Goal: Task Accomplishment & Management: Manage account settings

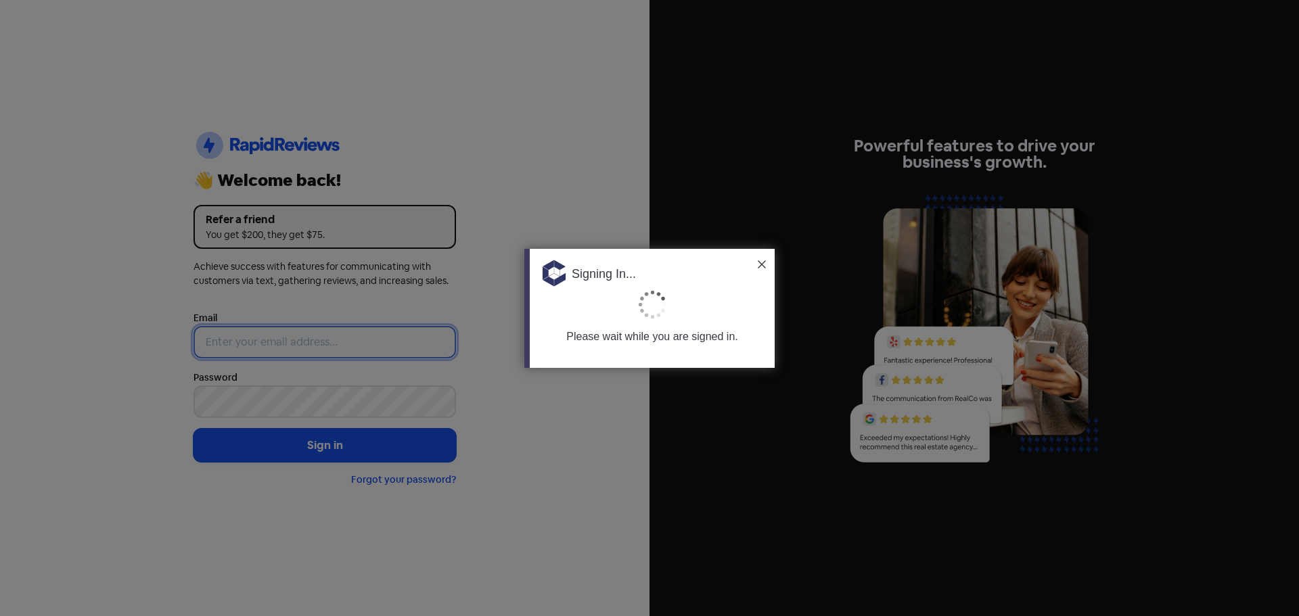
type input "[PERSON_NAME][EMAIL_ADDRESS][DOMAIN_NAME]"
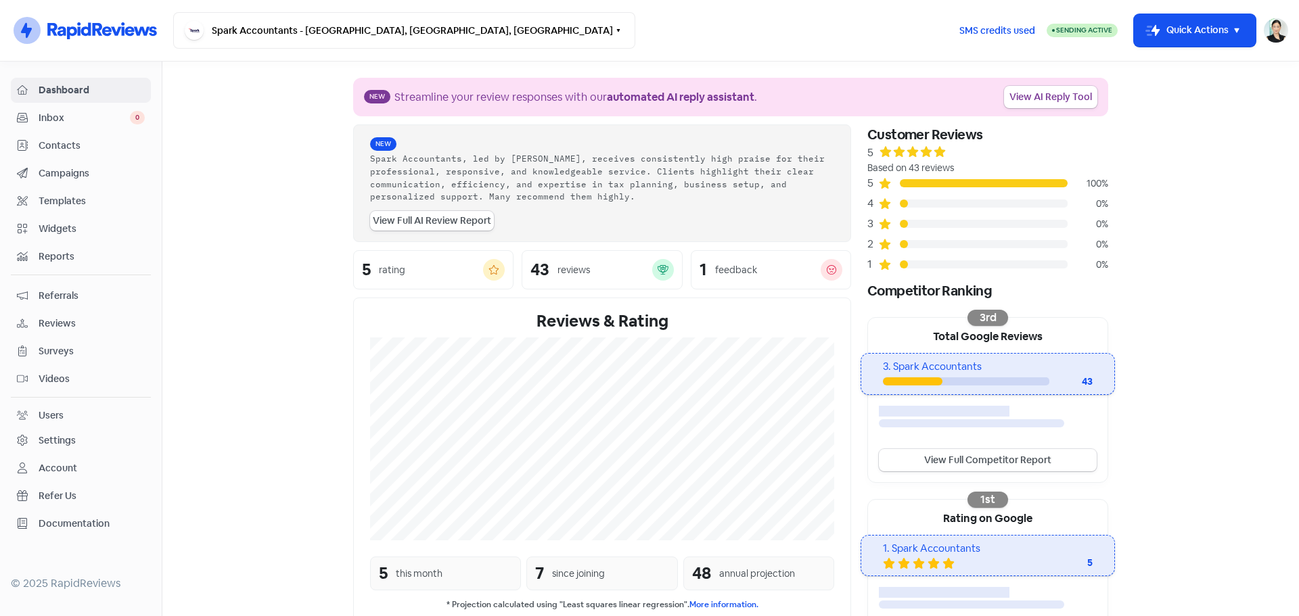
click at [90, 141] on span "Contacts" at bounding box center [92, 146] width 106 height 14
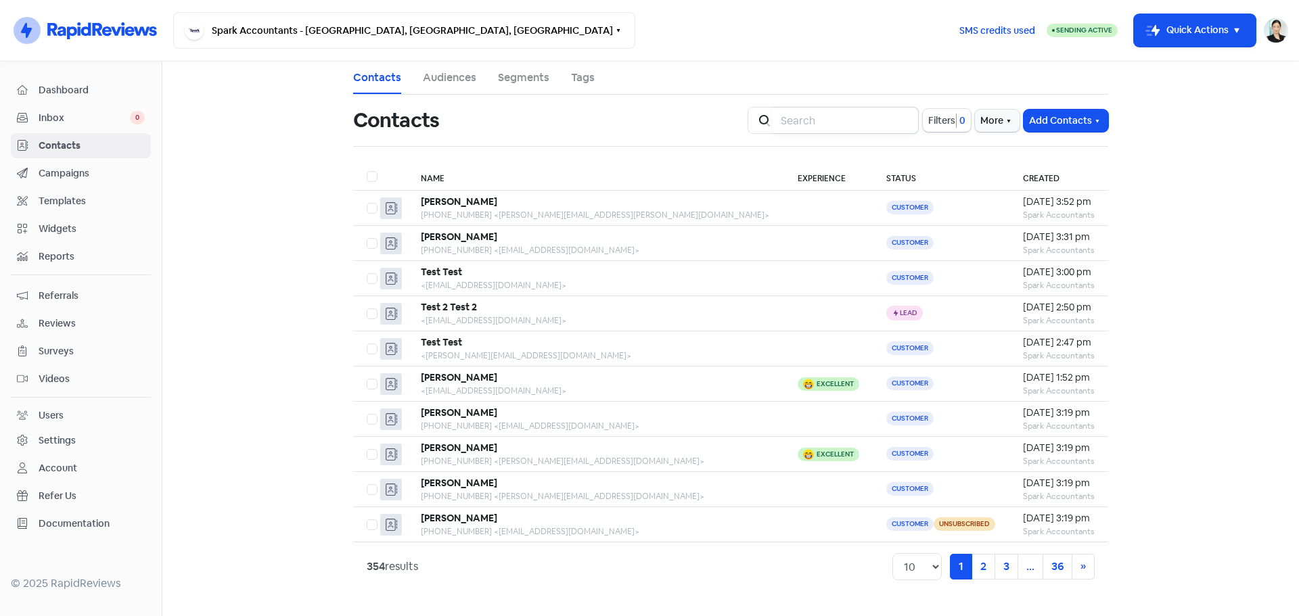
click at [827, 124] on input "search" at bounding box center [846, 120] width 146 height 27
type input "[PERSON_NAME]"
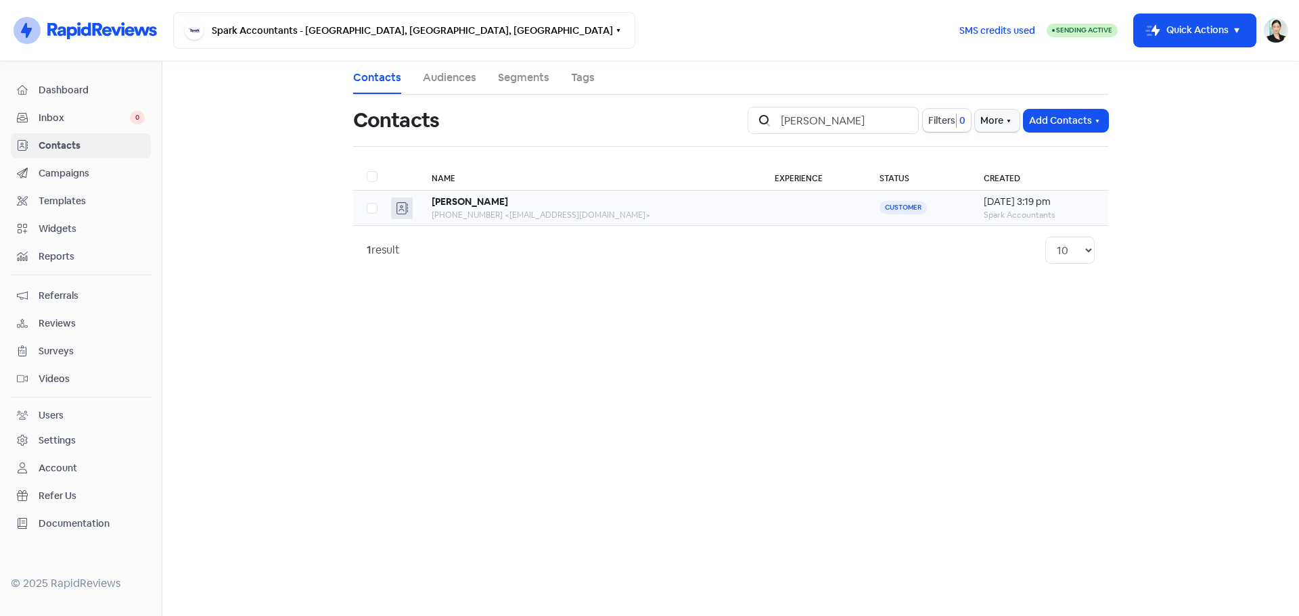
click at [527, 210] on div "[PHONE_NUMBER] <[EMAIL_ADDRESS][DOMAIN_NAME]>" at bounding box center [590, 215] width 316 height 12
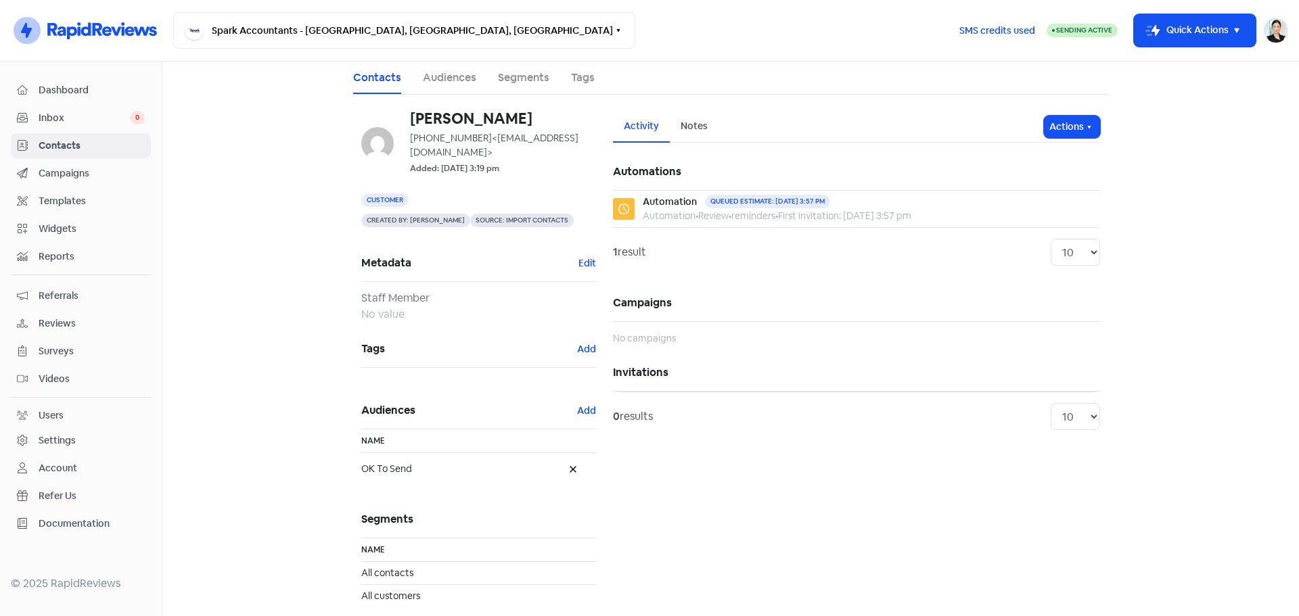
click at [36, 147] on div "Contacts" at bounding box center [81, 146] width 128 height 16
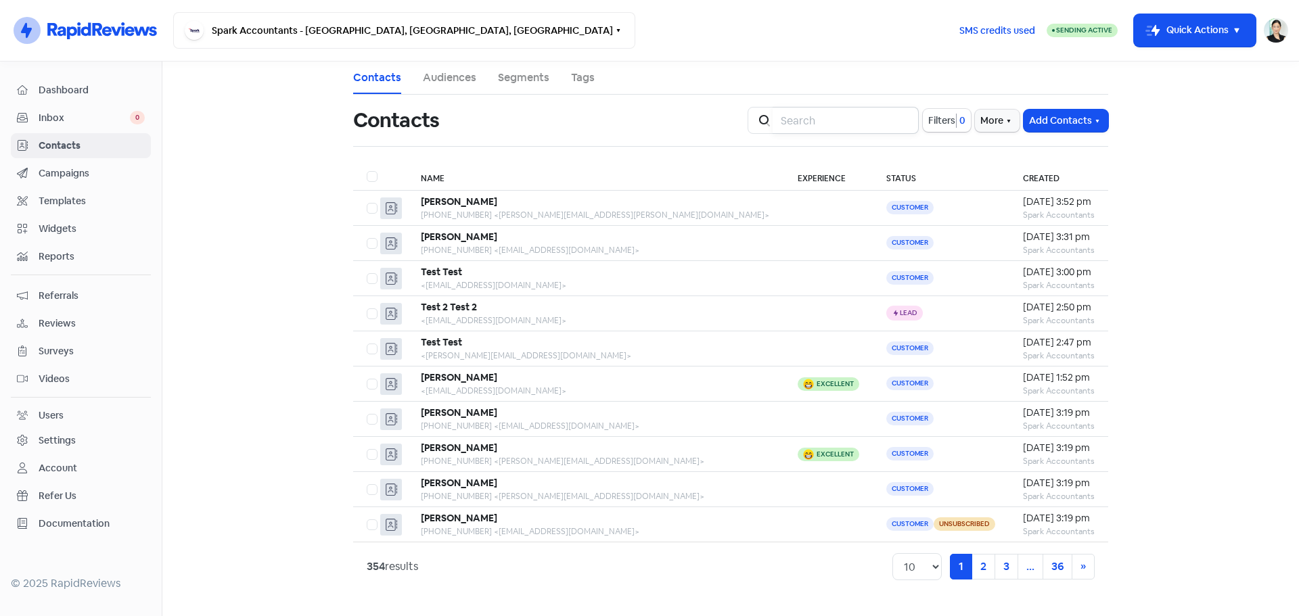
click at [798, 129] on input "search" at bounding box center [846, 120] width 146 height 27
type input "[PERSON_NAME]"
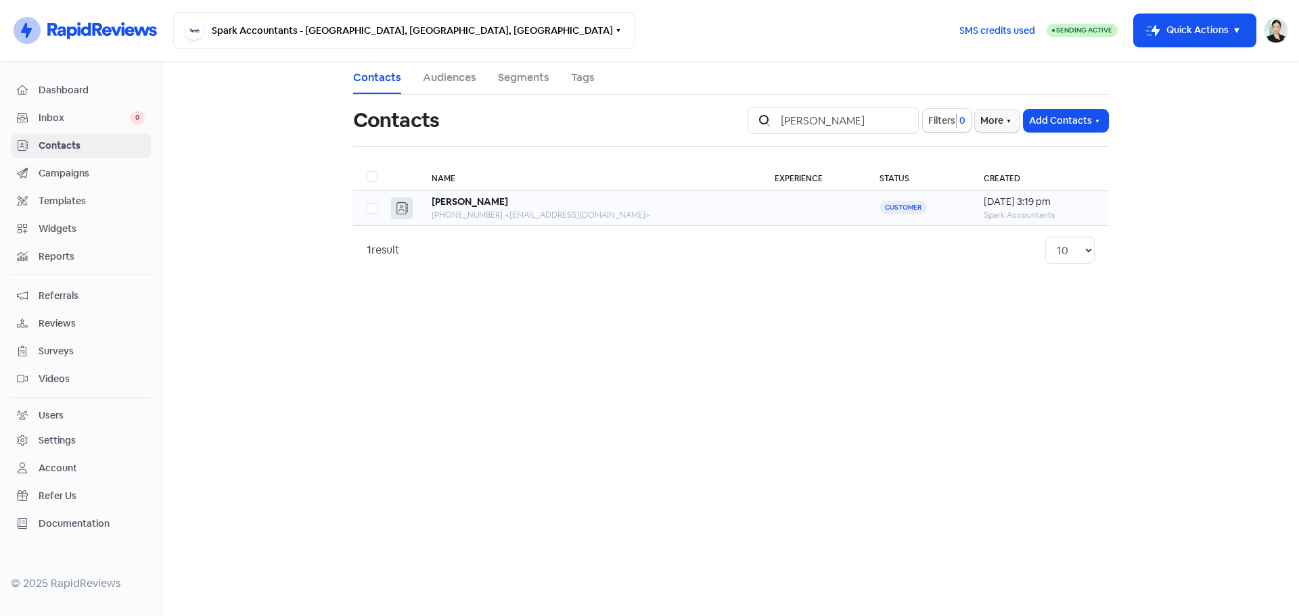
click at [618, 212] on div "[PHONE_NUMBER] <[EMAIL_ADDRESS][DOMAIN_NAME]>" at bounding box center [590, 215] width 316 height 12
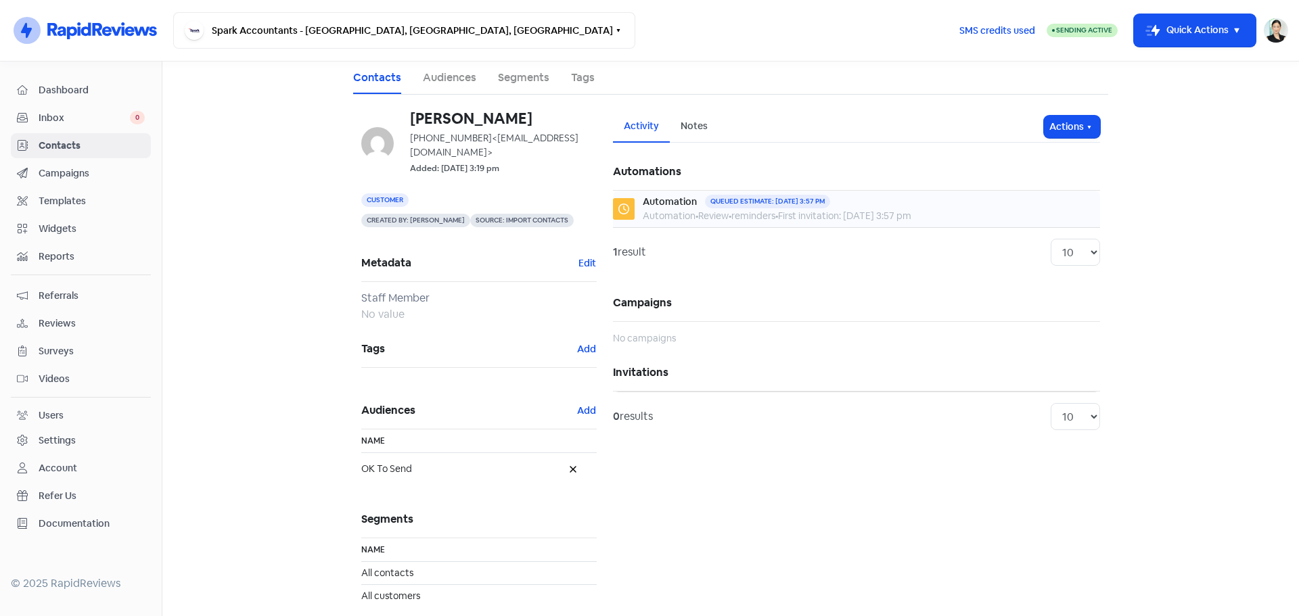
click at [911, 205] on div "Automation Queued estimate: [DATE] 3:57 pm" at bounding box center [777, 202] width 269 height 14
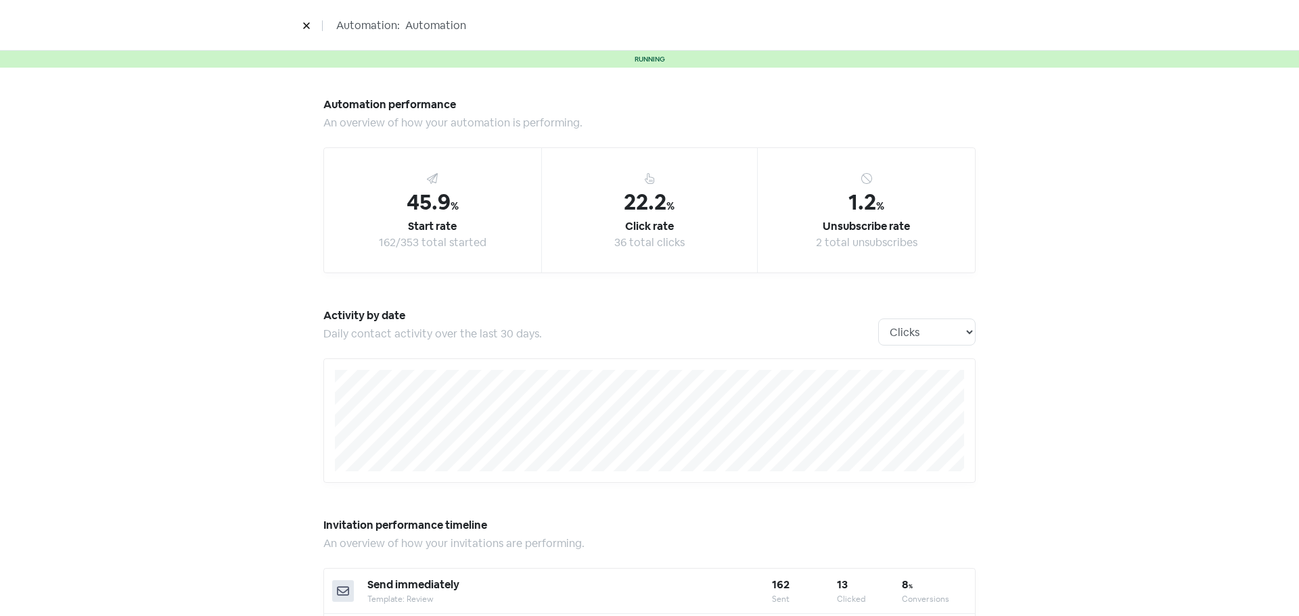
click at [310, 24] on icon at bounding box center [306, 26] width 8 height 8
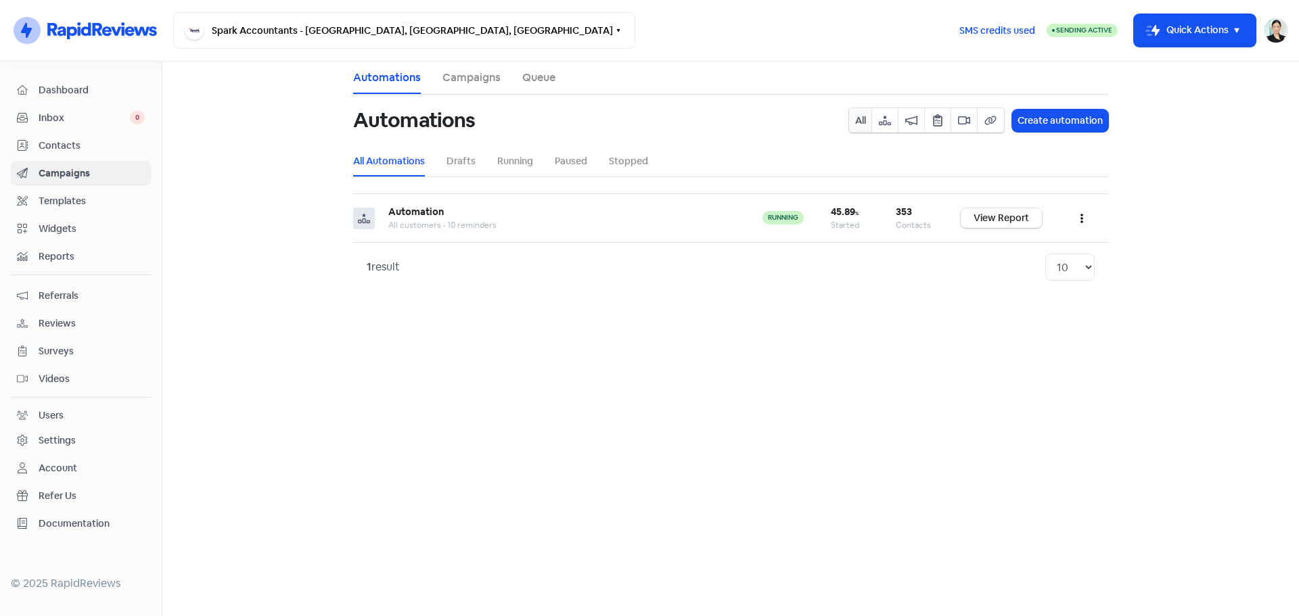
click at [72, 106] on link "Inbox 0" at bounding box center [81, 118] width 140 height 25
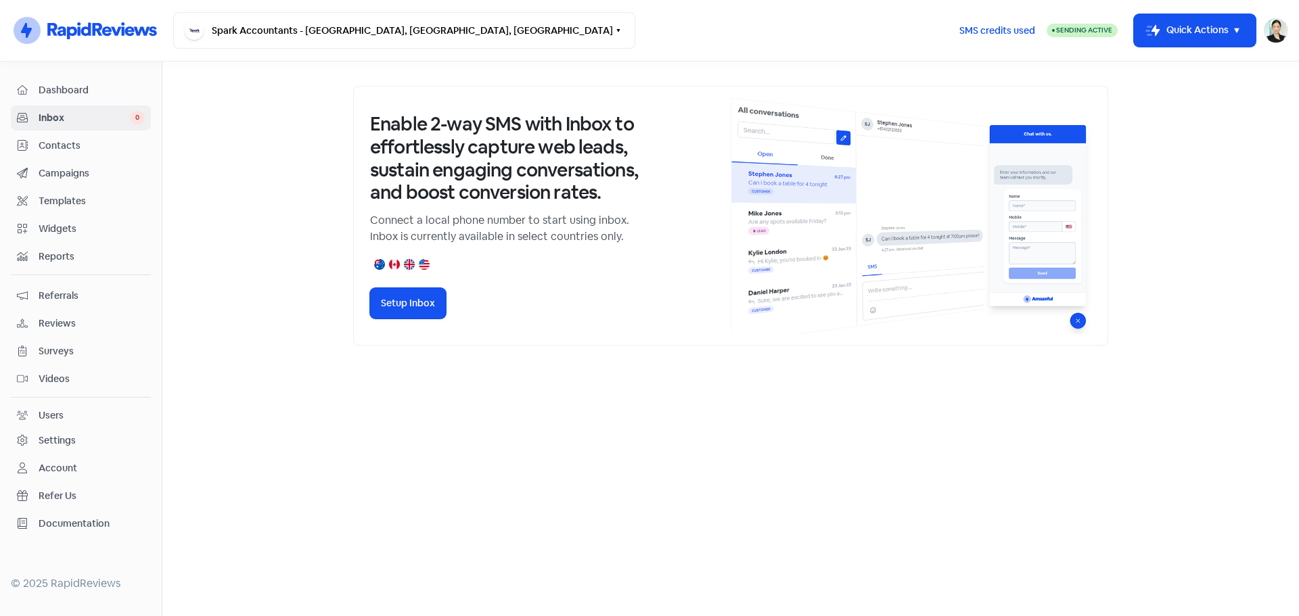
click at [116, 80] on link "Dashboard" at bounding box center [81, 90] width 140 height 25
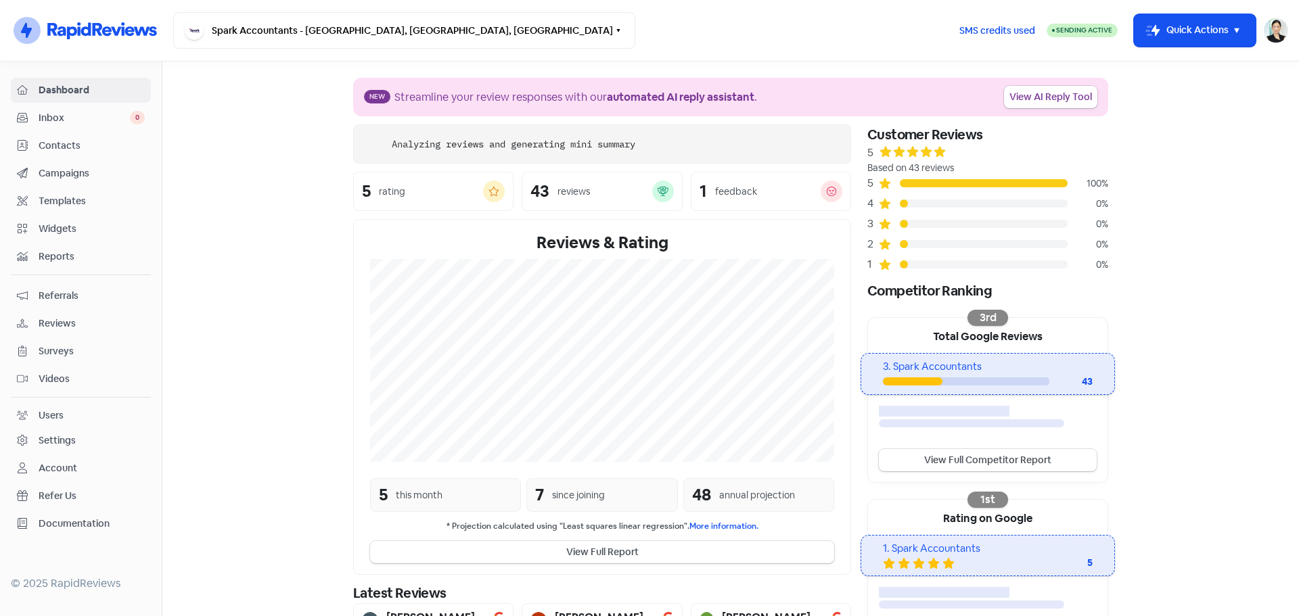
click at [87, 194] on div "Templates" at bounding box center [81, 202] width 128 height 16
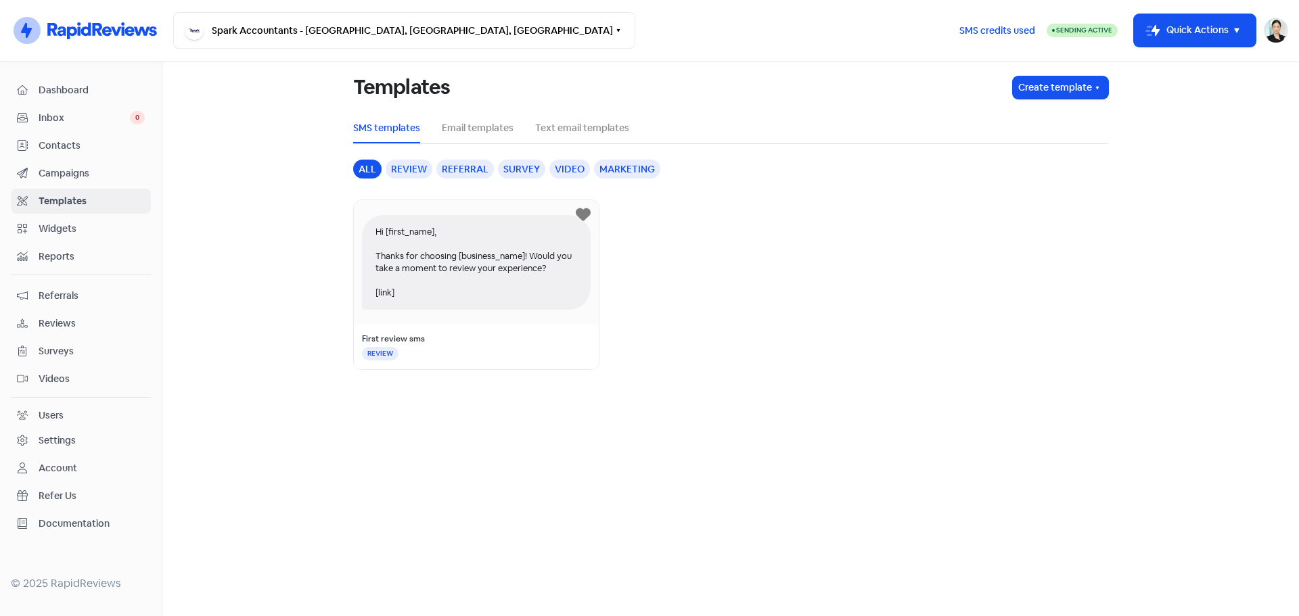
click at [89, 179] on span "Campaigns" at bounding box center [92, 173] width 106 height 14
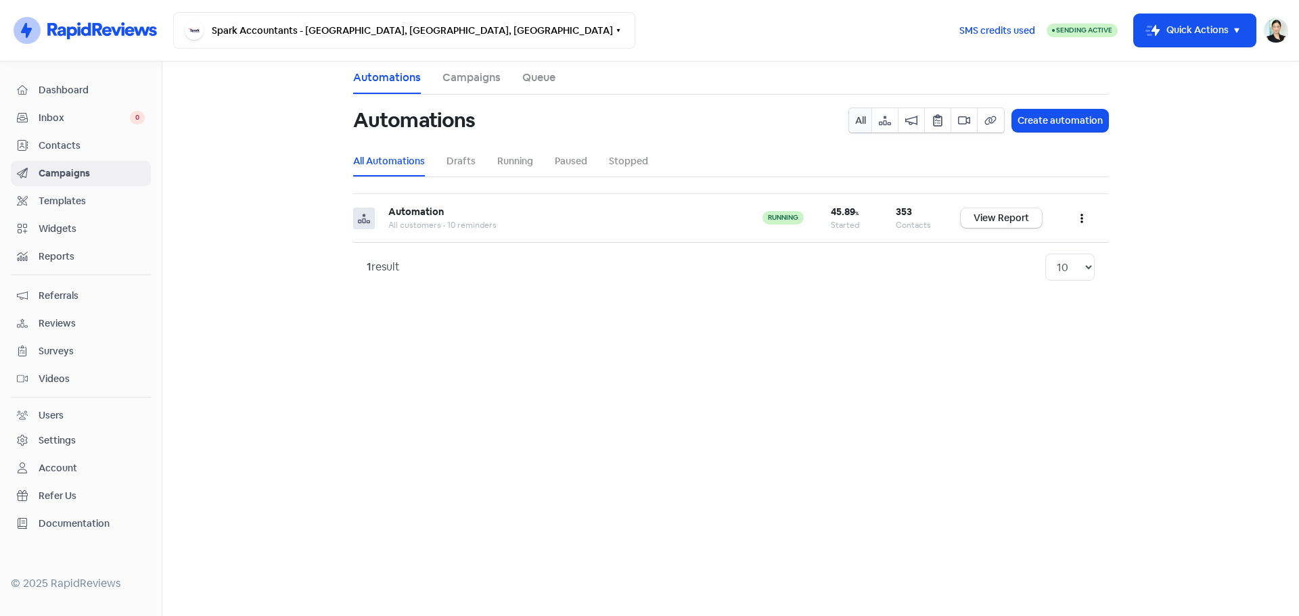
click at [98, 149] on span "Contacts" at bounding box center [92, 146] width 106 height 14
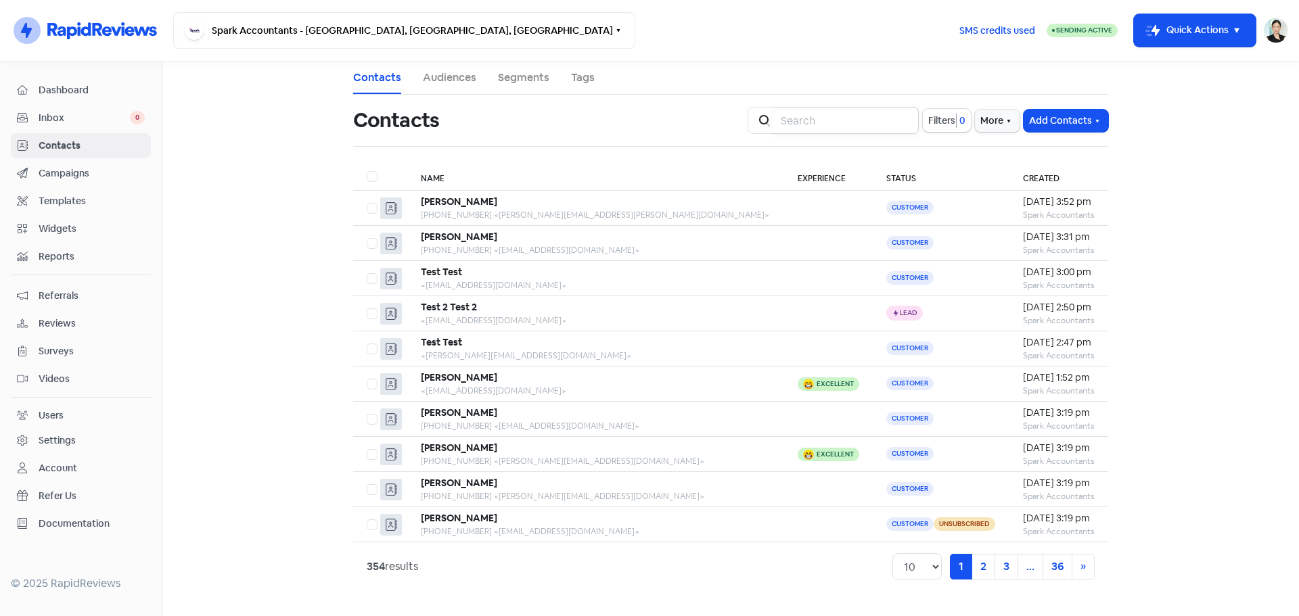
click at [869, 114] on input "search" at bounding box center [846, 120] width 146 height 27
type input "[PERSON_NAME]"
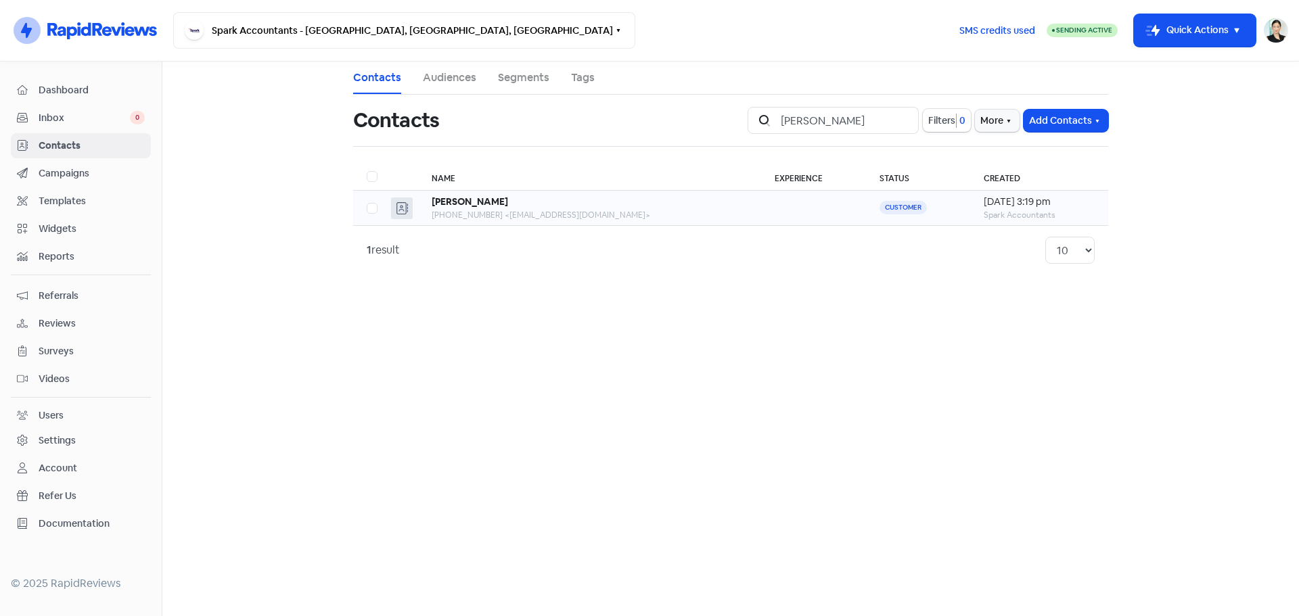
click at [554, 194] on td "[PERSON_NAME] [PHONE_NUMBER] <[EMAIL_ADDRESS][DOMAIN_NAME]>" at bounding box center [589, 208] width 343 height 35
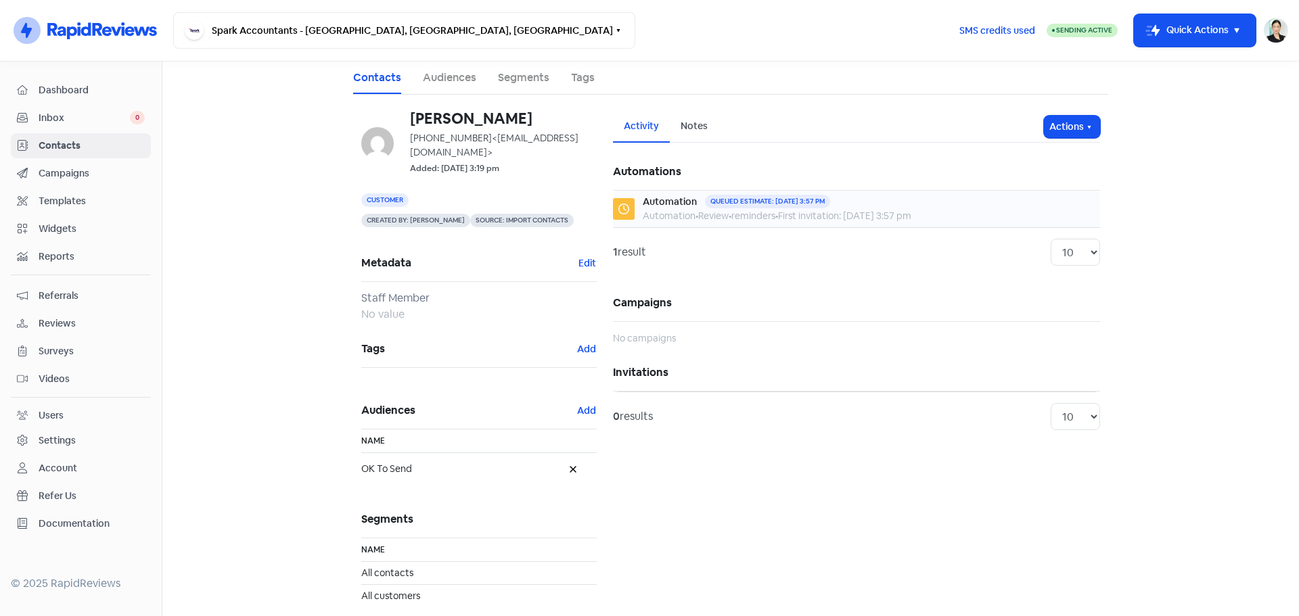
click at [830, 204] on div "Queued estimate: [DATE] 3:57 pm" at bounding box center [767, 202] width 125 height 14
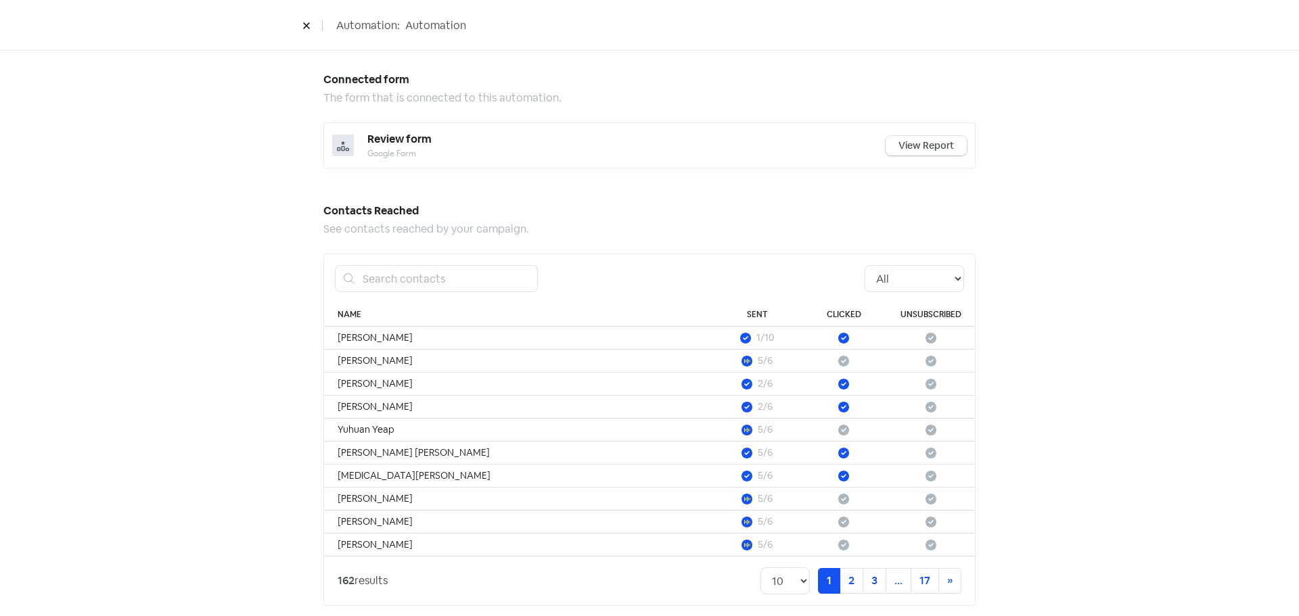
scroll to position [1002, 0]
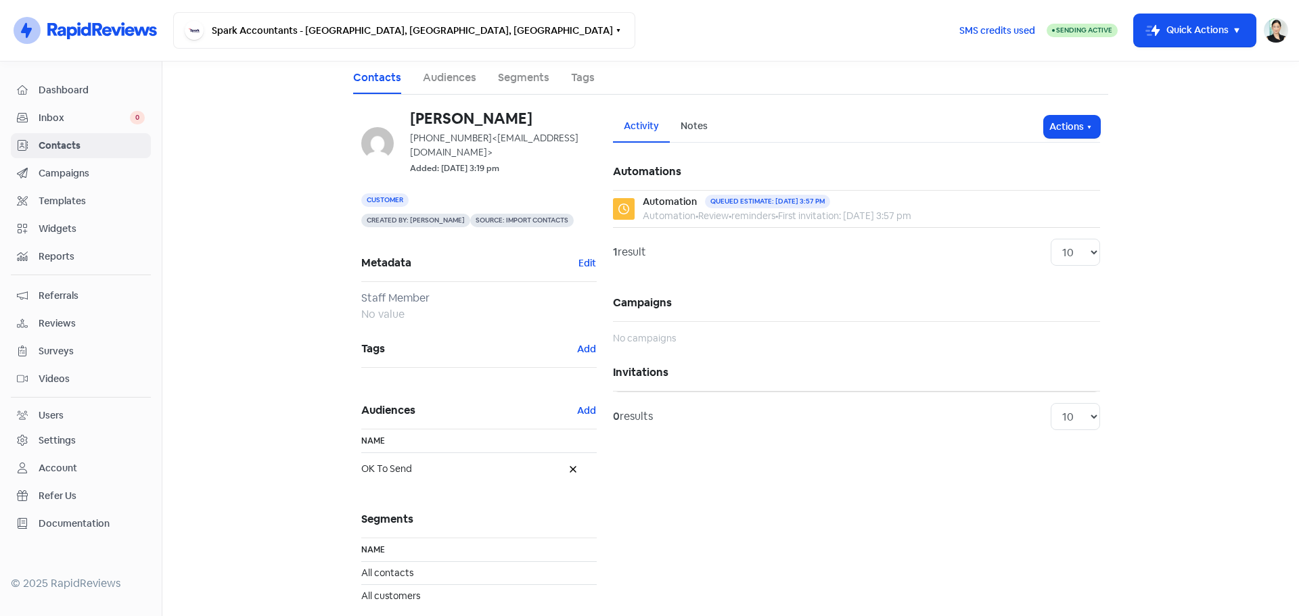
click at [1011, 313] on h5 "Campaigns" at bounding box center [856, 303] width 487 height 37
click at [1084, 267] on div "1 result 10 20 30 50 100" at bounding box center [856, 251] width 487 height 49
click at [1083, 257] on select "10 20 30 50 100" at bounding box center [1075, 252] width 49 height 27
select select "100"
click at [1051, 239] on select "10 20 30 50 100" at bounding box center [1075, 252] width 49 height 27
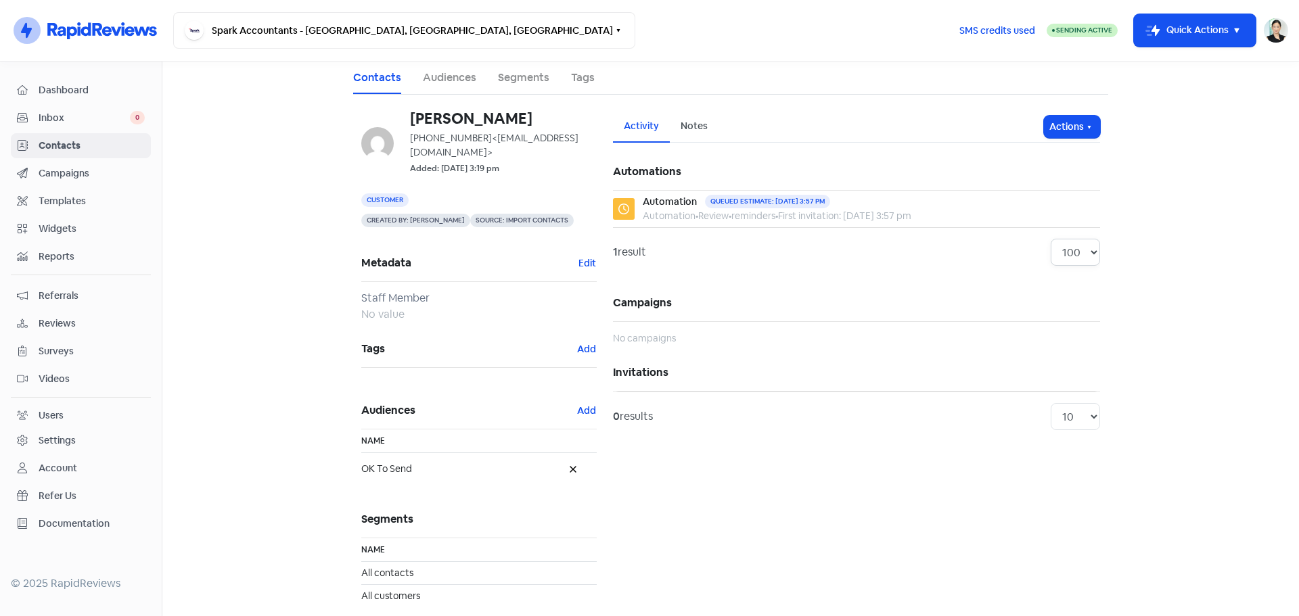
select select "100"
click at [783, 304] on h5 "Campaigns" at bounding box center [856, 303] width 487 height 37
click at [455, 96] on div "[PERSON_NAME] [PHONE_NUMBER] <[EMAIL_ADDRESS][DOMAIN_NAME]> Added: [DATE] 3:19 …" at bounding box center [730, 367] width 755 height 545
click at [455, 81] on link "Audiences" at bounding box center [449, 78] width 53 height 16
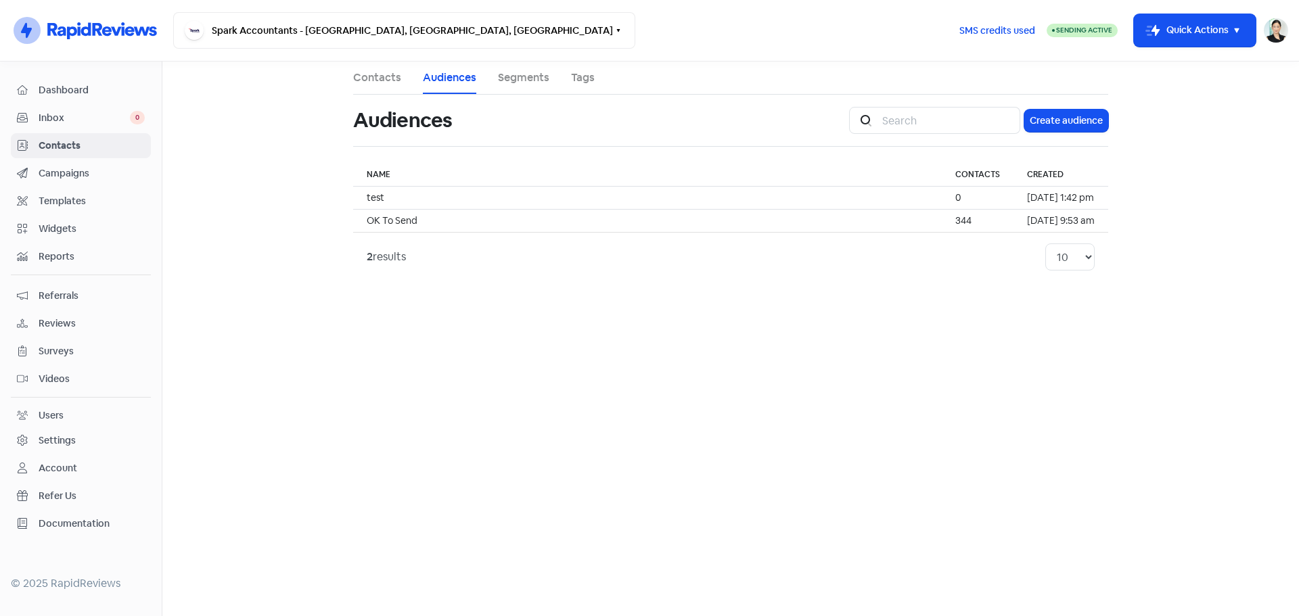
click at [389, 91] on li "Contacts" at bounding box center [377, 78] width 48 height 32
click at [381, 81] on link "Contacts" at bounding box center [377, 78] width 48 height 16
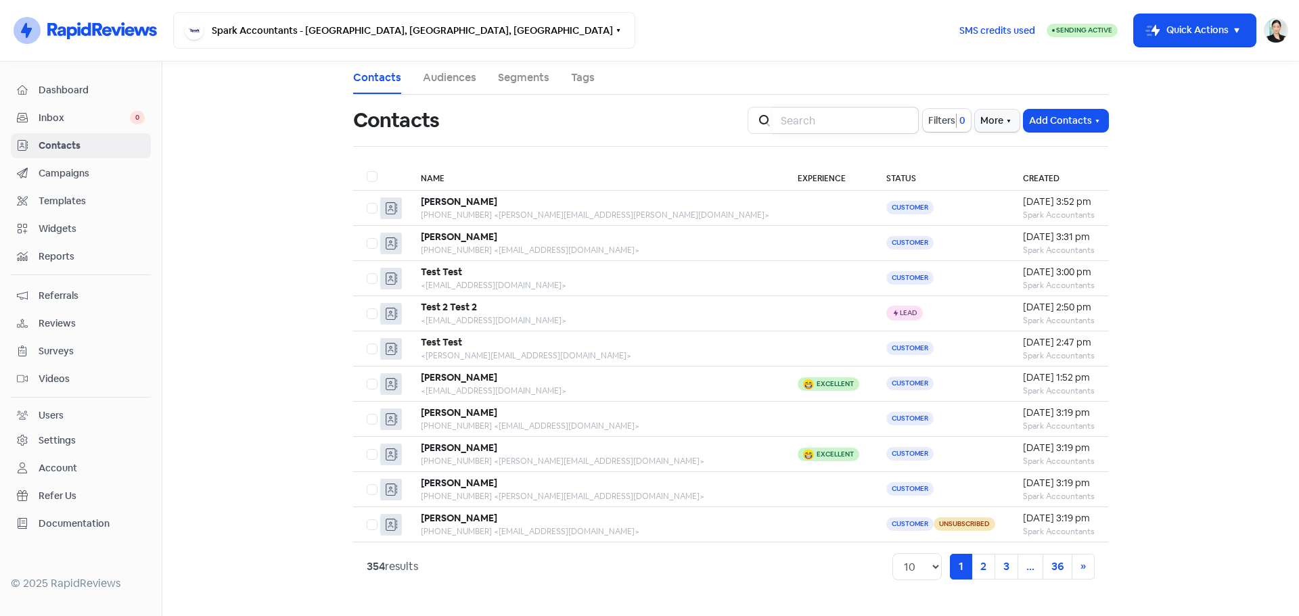
click at [848, 118] on input "search" at bounding box center [846, 120] width 146 height 27
type input "[PERSON_NAME]"
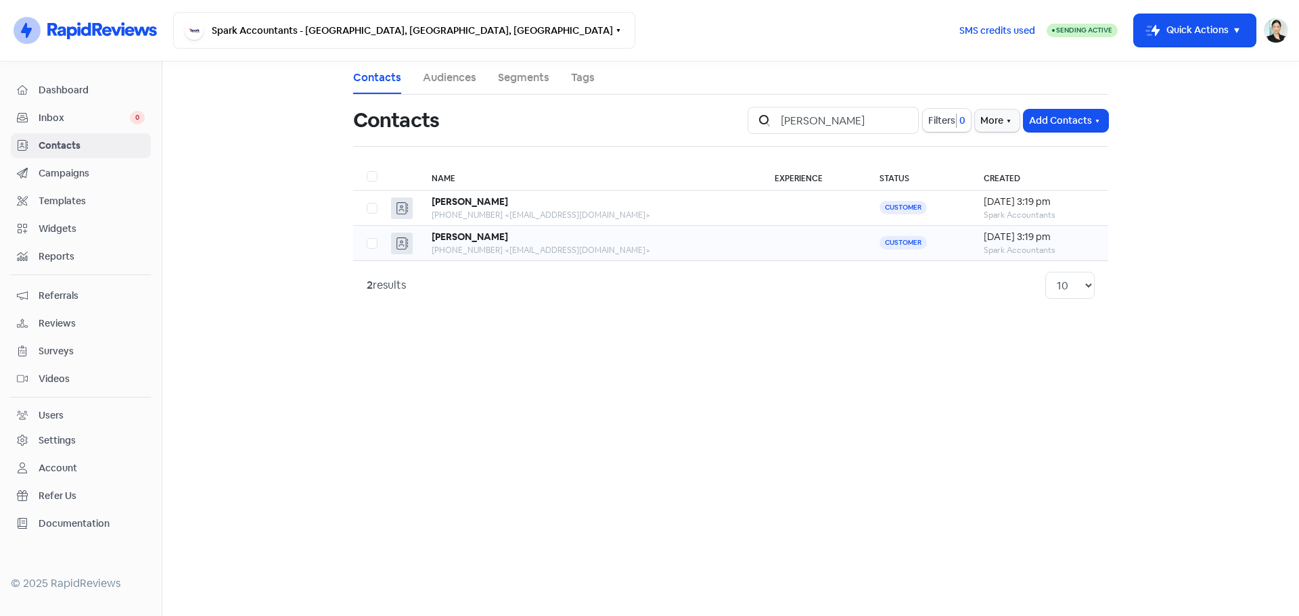
click at [467, 237] on b "[PERSON_NAME]" at bounding box center [470, 237] width 76 height 12
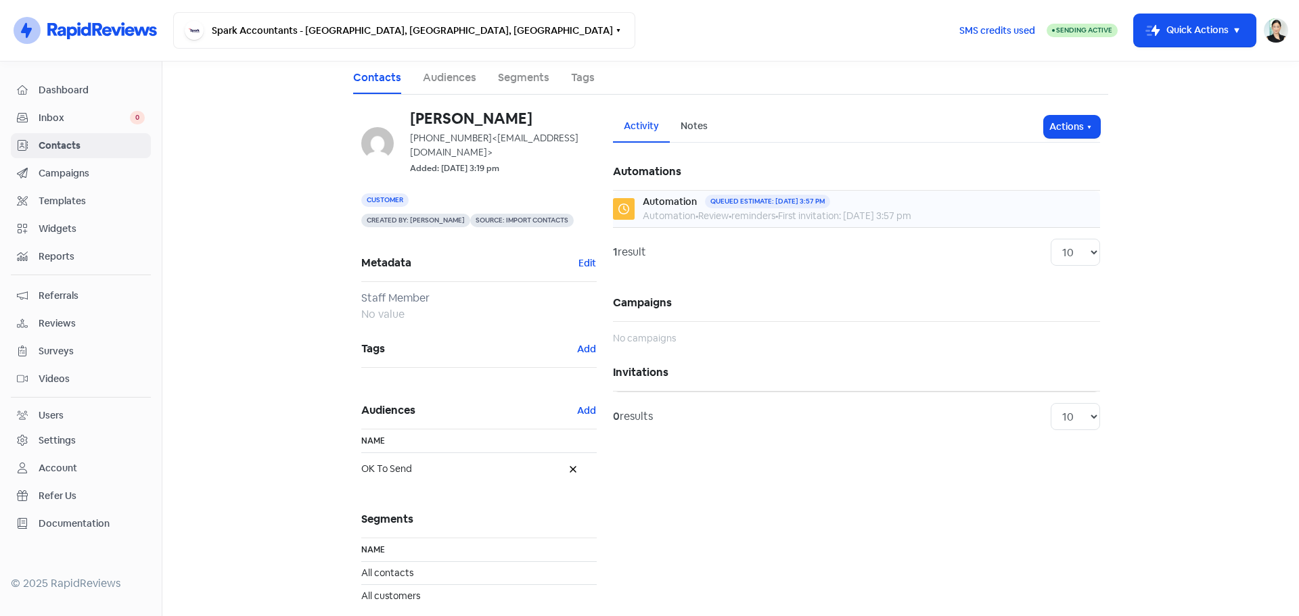
click at [794, 200] on div "Queued estimate: [DATE] 3:57 pm" at bounding box center [767, 202] width 125 height 14
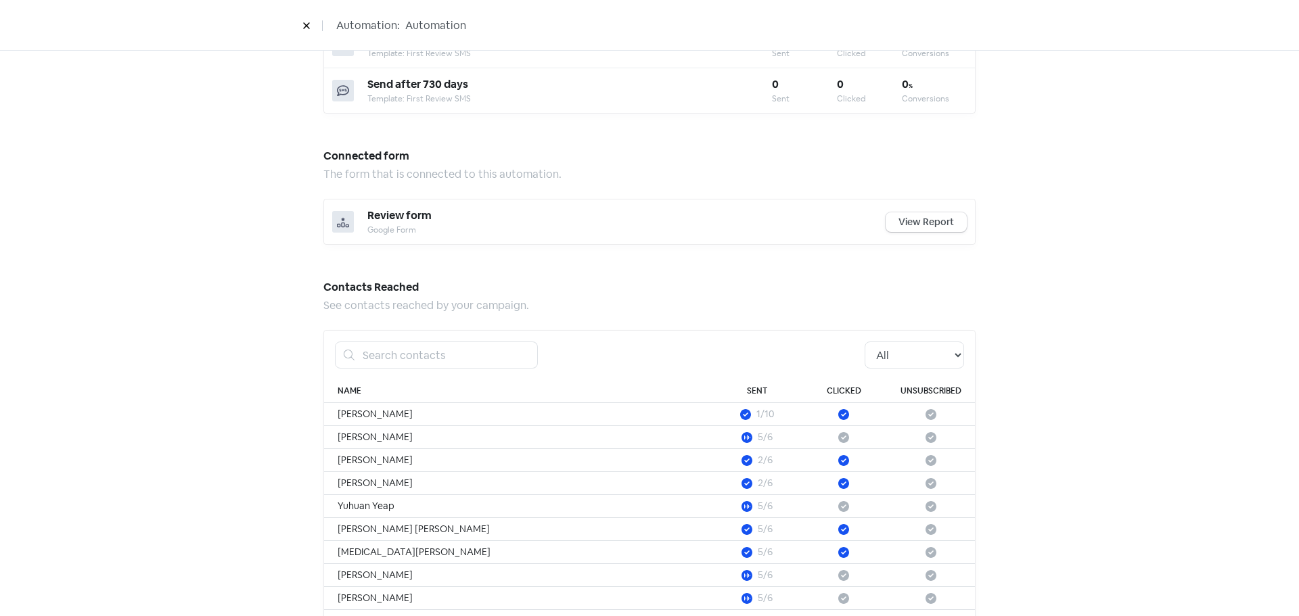
scroll to position [1002, 0]
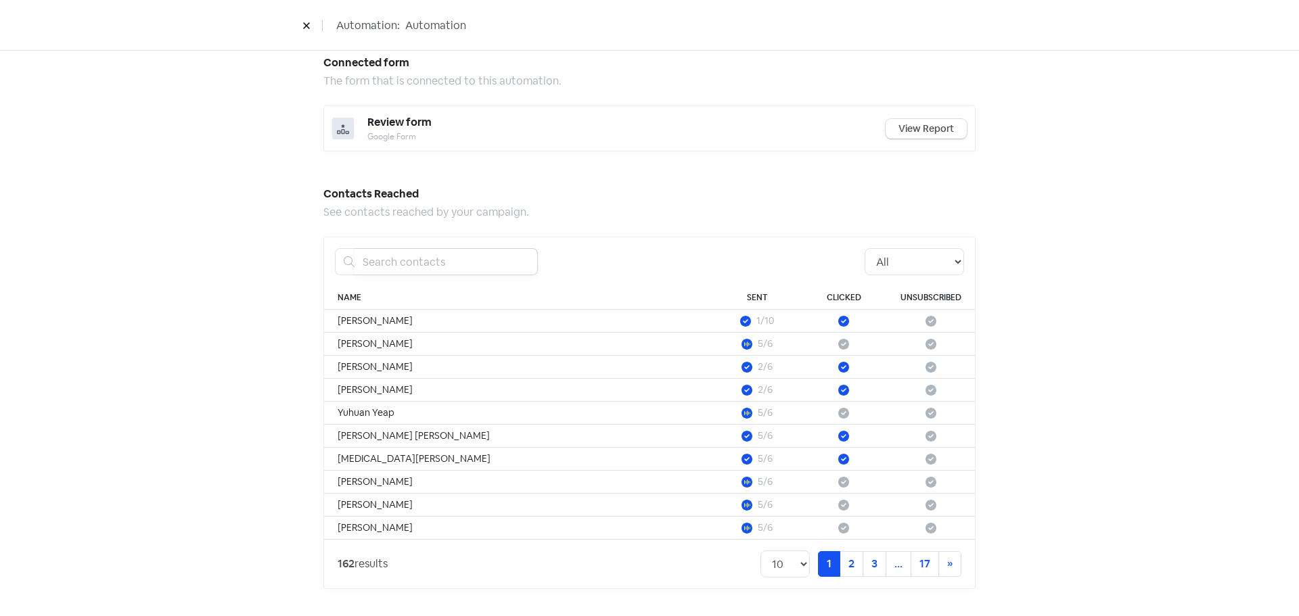
click at [493, 265] on input "search" at bounding box center [446, 261] width 183 height 27
type input "[PERSON_NAME]"
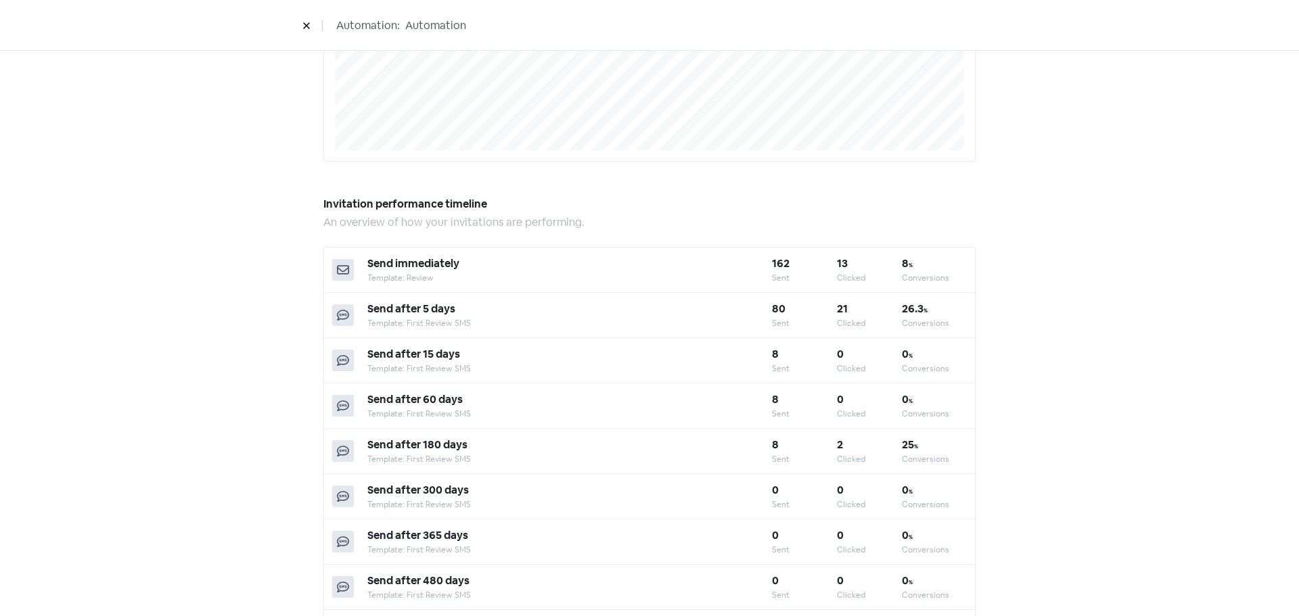
scroll to position [0, 0]
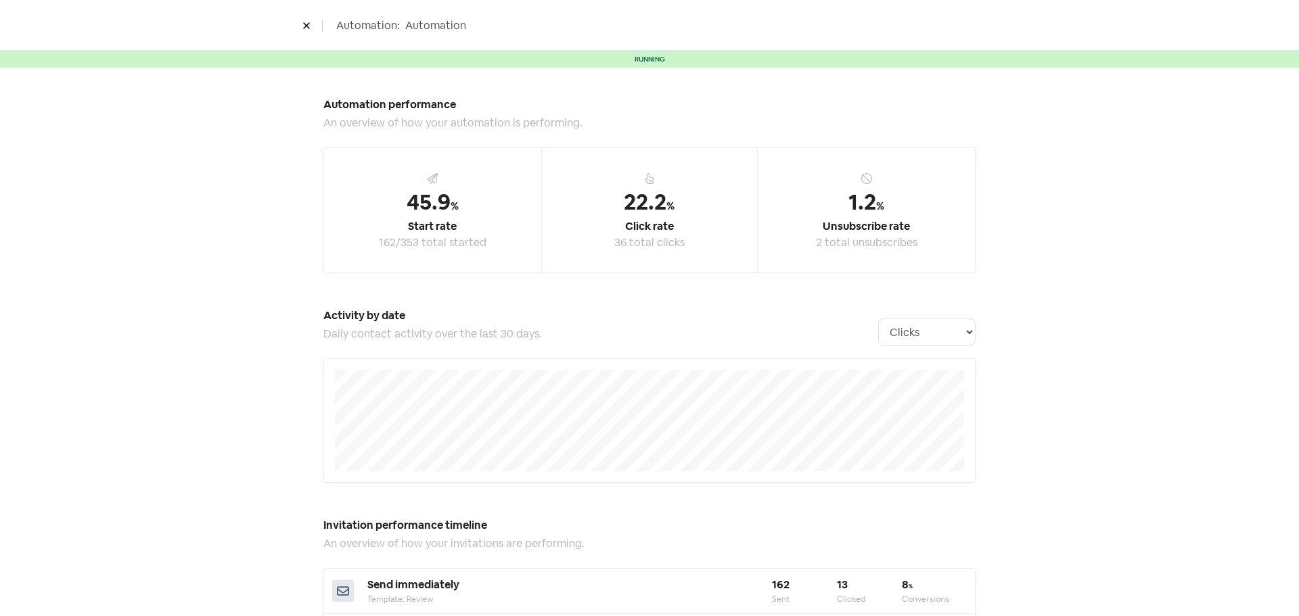
click at [310, 33] on button at bounding box center [306, 26] width 20 height 24
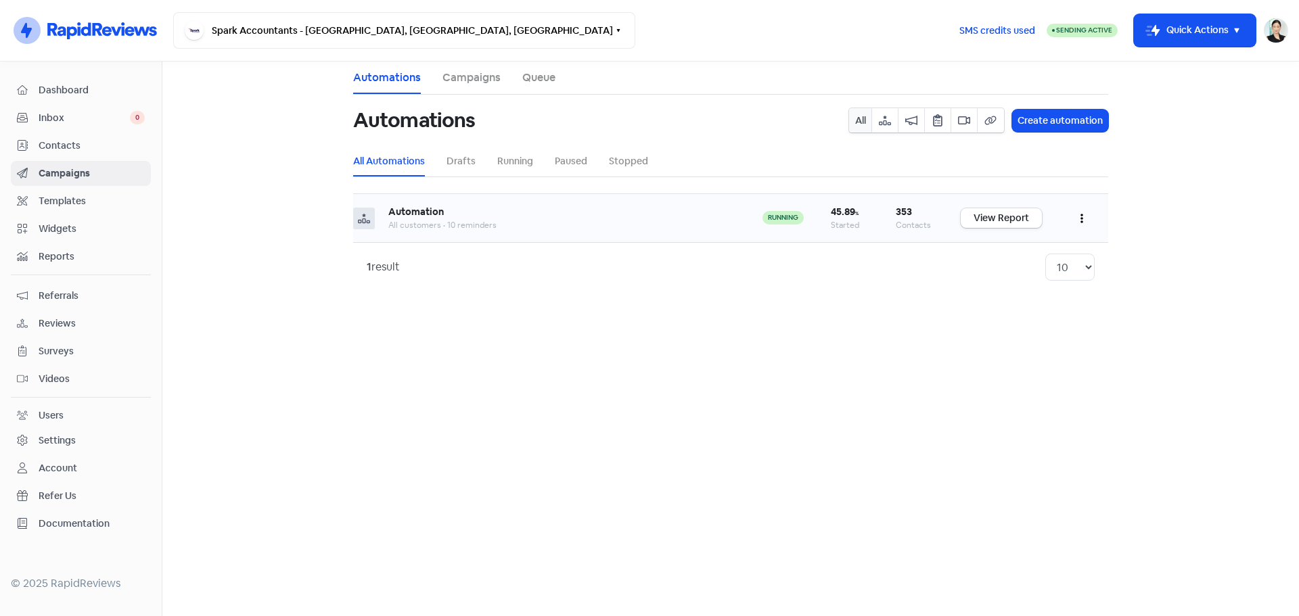
click at [1070, 219] on button "button" at bounding box center [1082, 218] width 26 height 32
click at [420, 251] on div "1 result 10 20 30 50 100" at bounding box center [730, 266] width 755 height 49
click at [80, 145] on span "Contacts" at bounding box center [92, 146] width 106 height 14
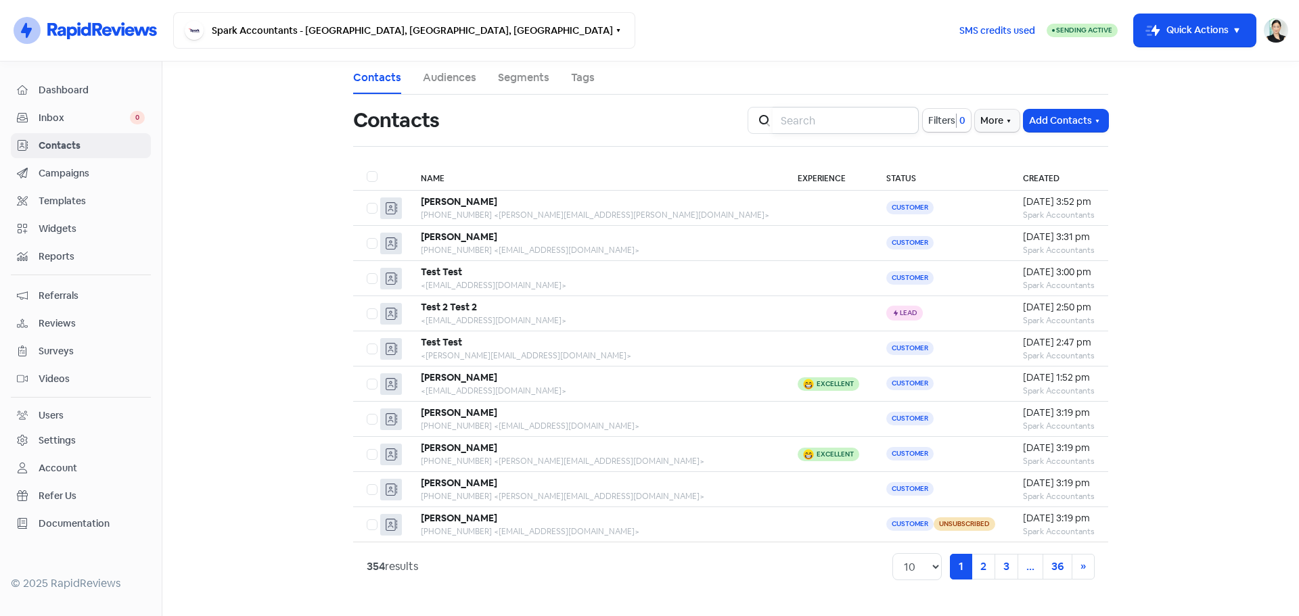
click at [782, 124] on input "search" at bounding box center [846, 120] width 146 height 27
type input "[PERSON_NAME]"
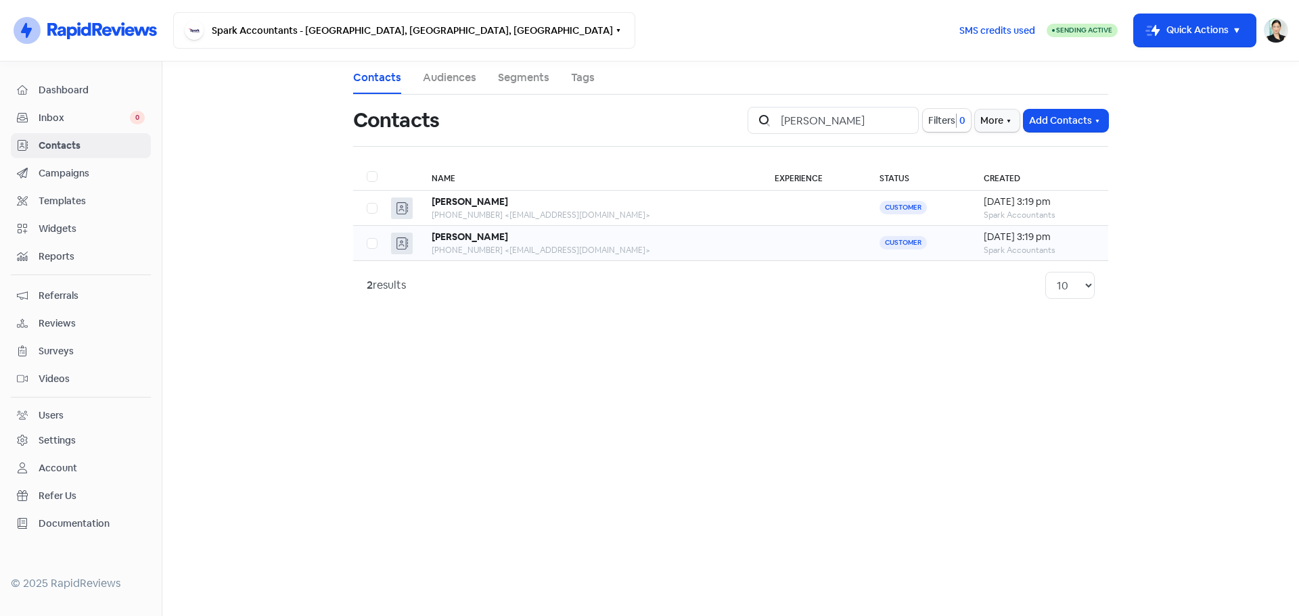
click at [451, 246] on div "[PHONE_NUMBER] <[EMAIL_ADDRESS][DOMAIN_NAME]>" at bounding box center [590, 250] width 316 height 12
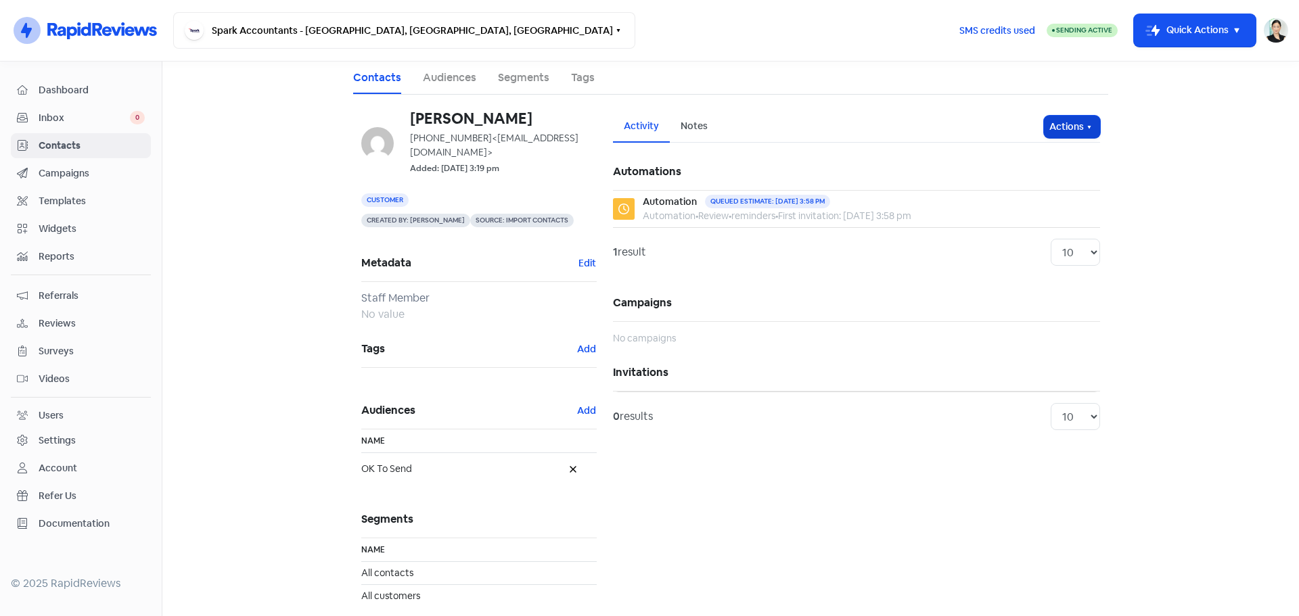
click at [1077, 127] on button "Actions" at bounding box center [1072, 127] width 56 height 22
click at [1057, 162] on button "Send invitation" at bounding box center [1046, 156] width 107 height 27
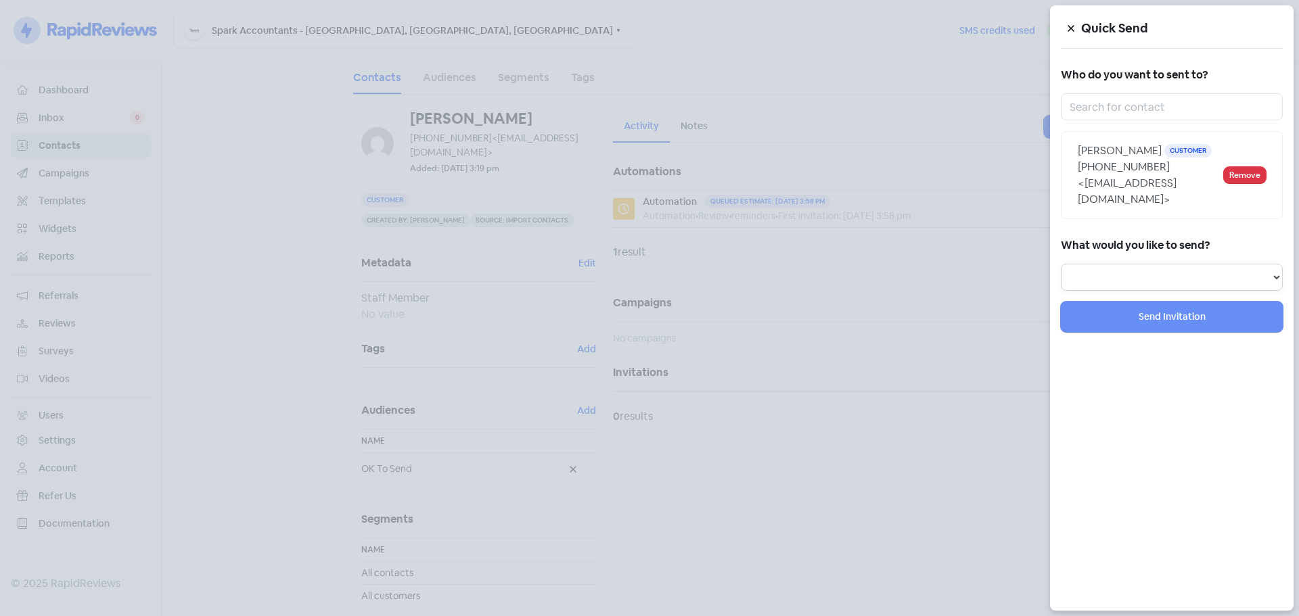
click at [1196, 267] on select "Review Invitation Referral Invitation Survey Invitation Video Invitation" at bounding box center [1172, 277] width 222 height 27
select select "review"
click at [1061, 264] on select "Review Invitation Referral Invitation Survey Invitation Video Invitation" at bounding box center [1172, 277] width 222 height 27
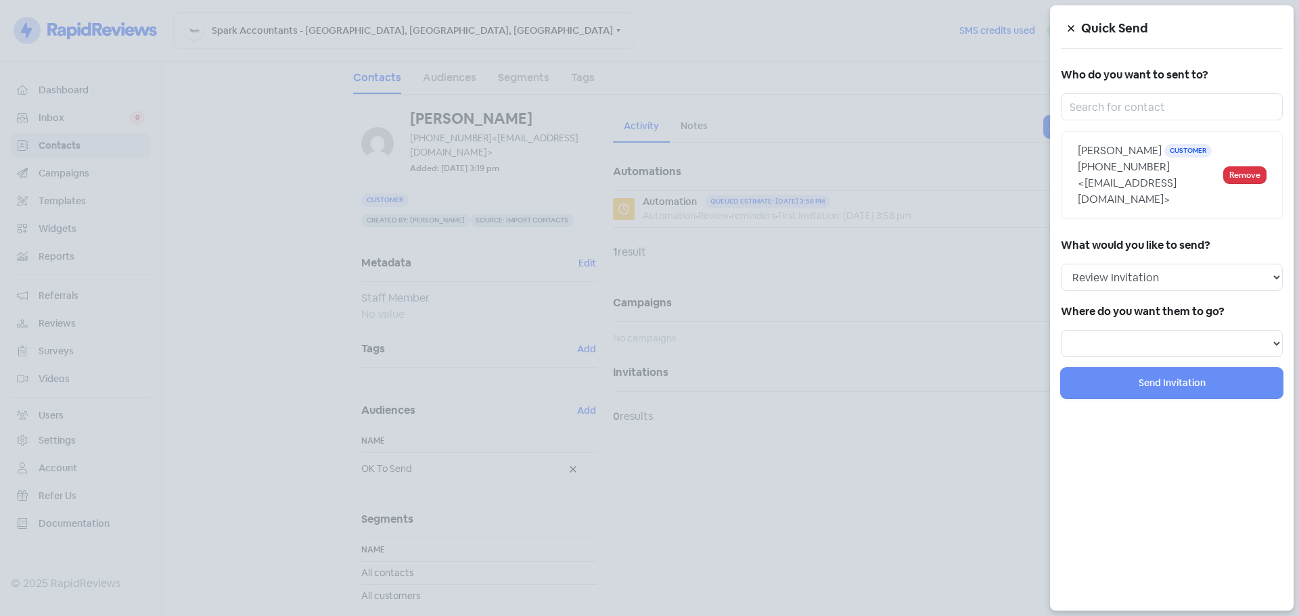
click at [1143, 306] on div "Where do you want them to go?" at bounding box center [1172, 329] width 222 height 55
click at [1154, 330] on select at bounding box center [1172, 343] width 222 height 27
select select "1211"
click at [1061, 330] on select "Review form: Google Form Review form: test" at bounding box center [1172, 343] width 222 height 27
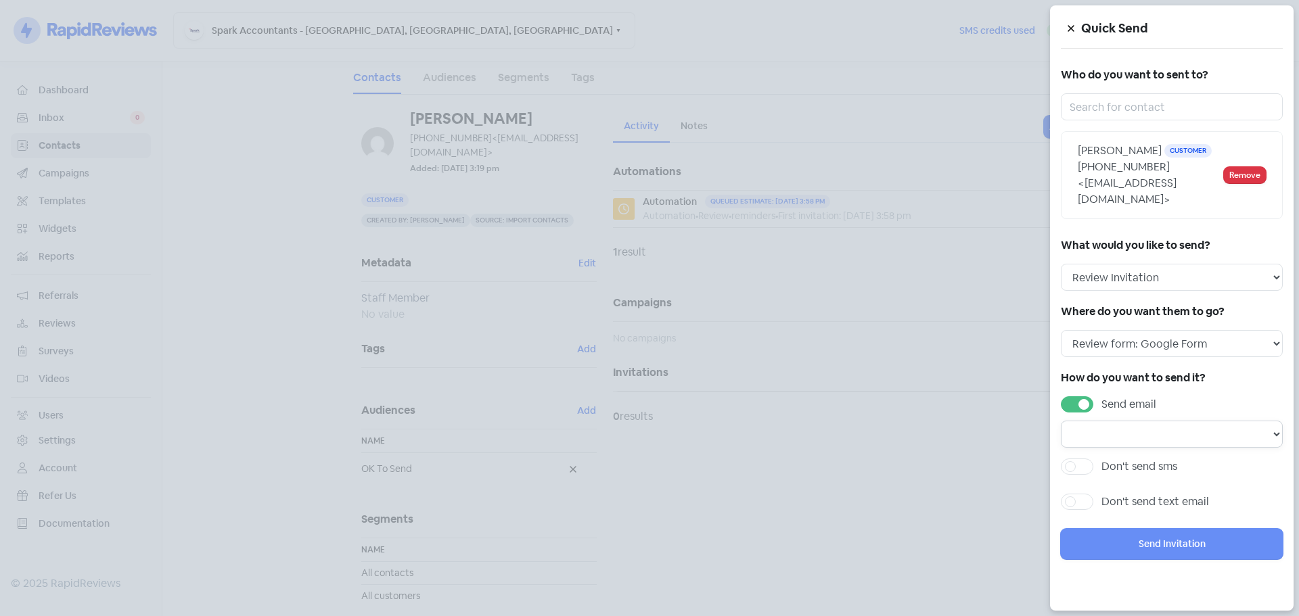
click at [1149, 426] on select at bounding box center [1172, 434] width 222 height 27
click at [1143, 441] on div "How do you want to send it? Send email Don't send sms Don't send text email" at bounding box center [1172, 443] width 222 height 150
click at [1140, 98] on input "text" at bounding box center [1172, 106] width 222 height 27
click at [1071, 22] on button at bounding box center [1071, 28] width 20 height 24
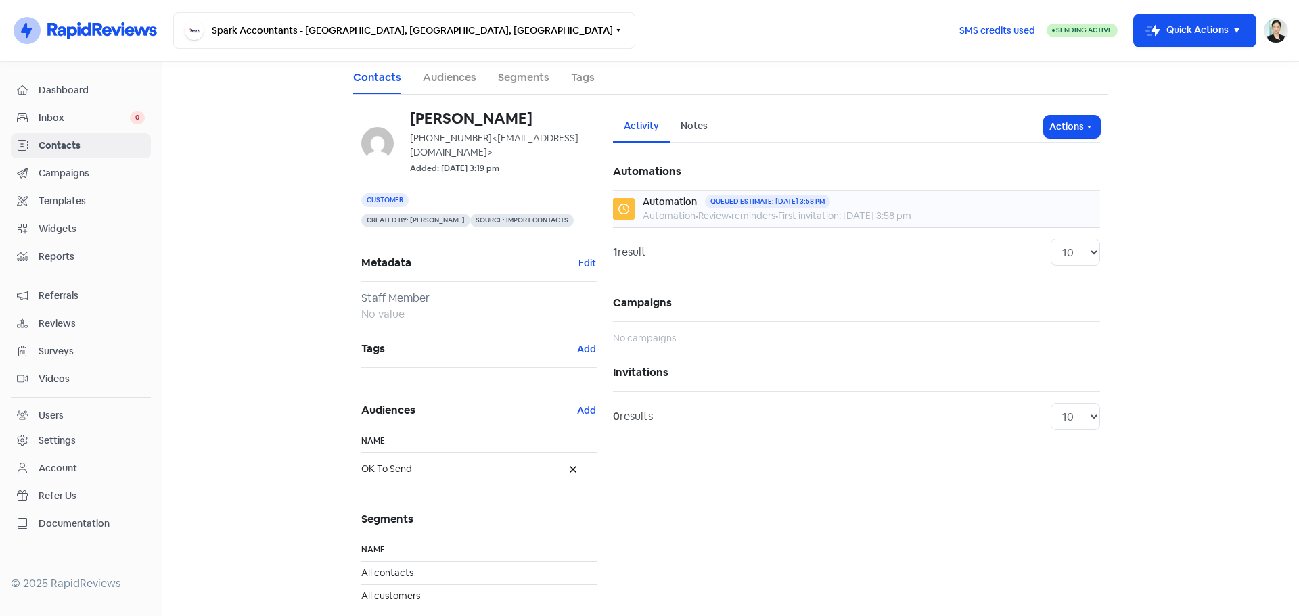
click at [764, 208] on div "Queued estimate: [DATE] 3:58 pm" at bounding box center [767, 202] width 125 height 14
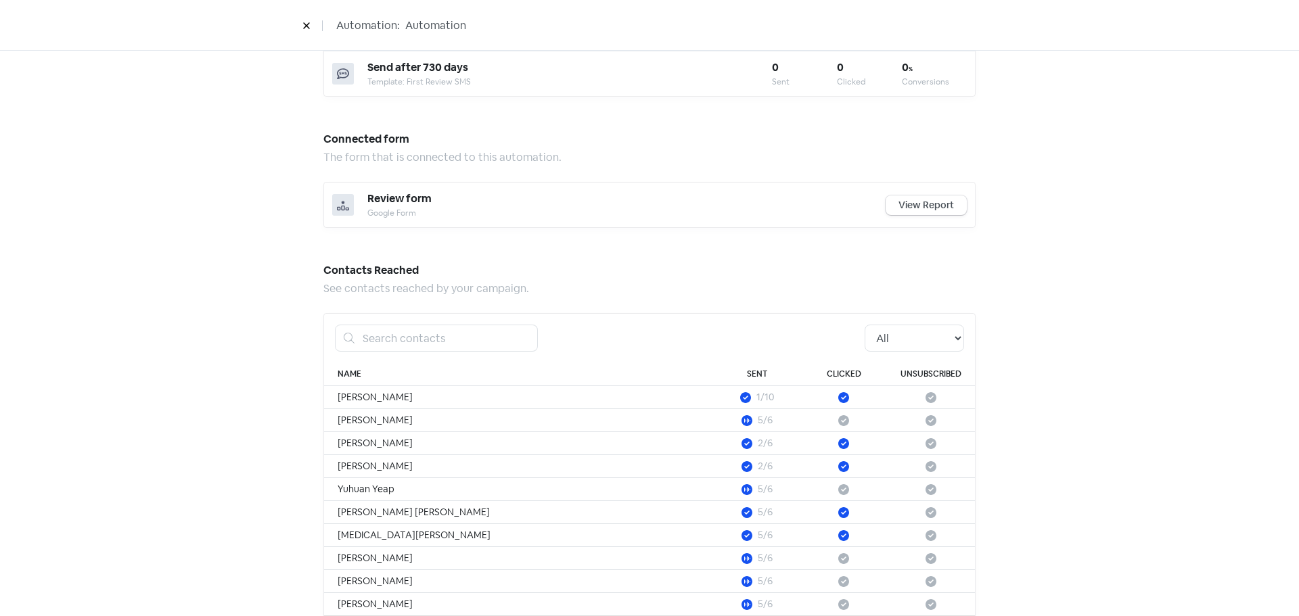
scroll to position [1002, 0]
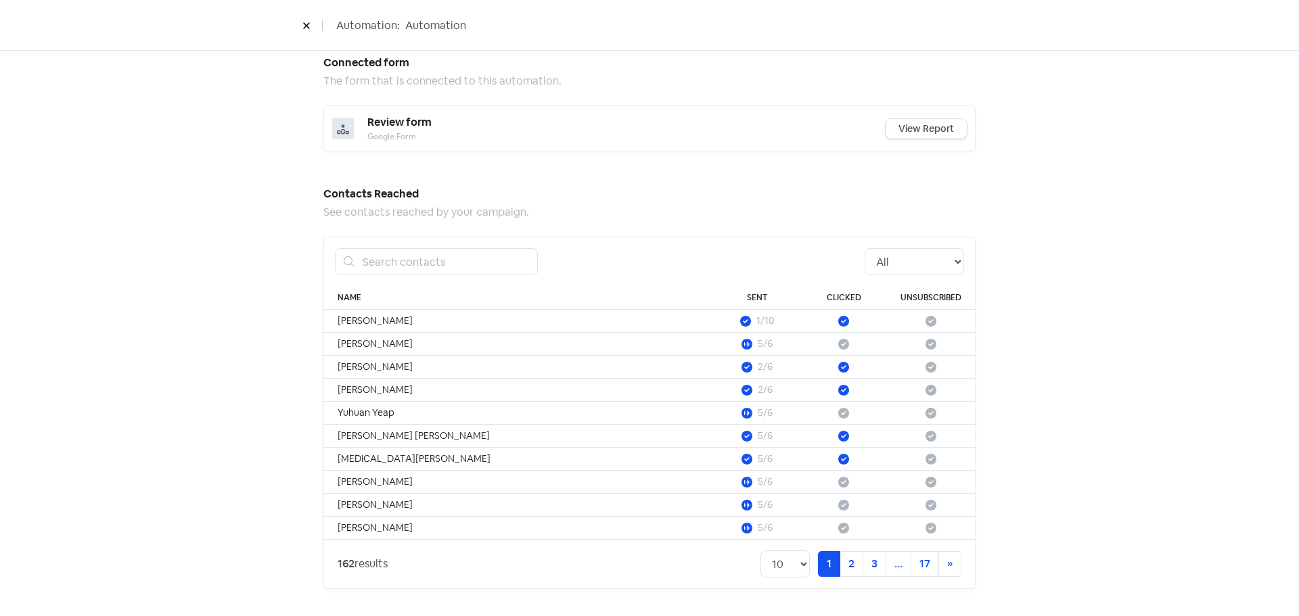
click at [893, 128] on link "View Report" at bounding box center [926, 129] width 81 height 20
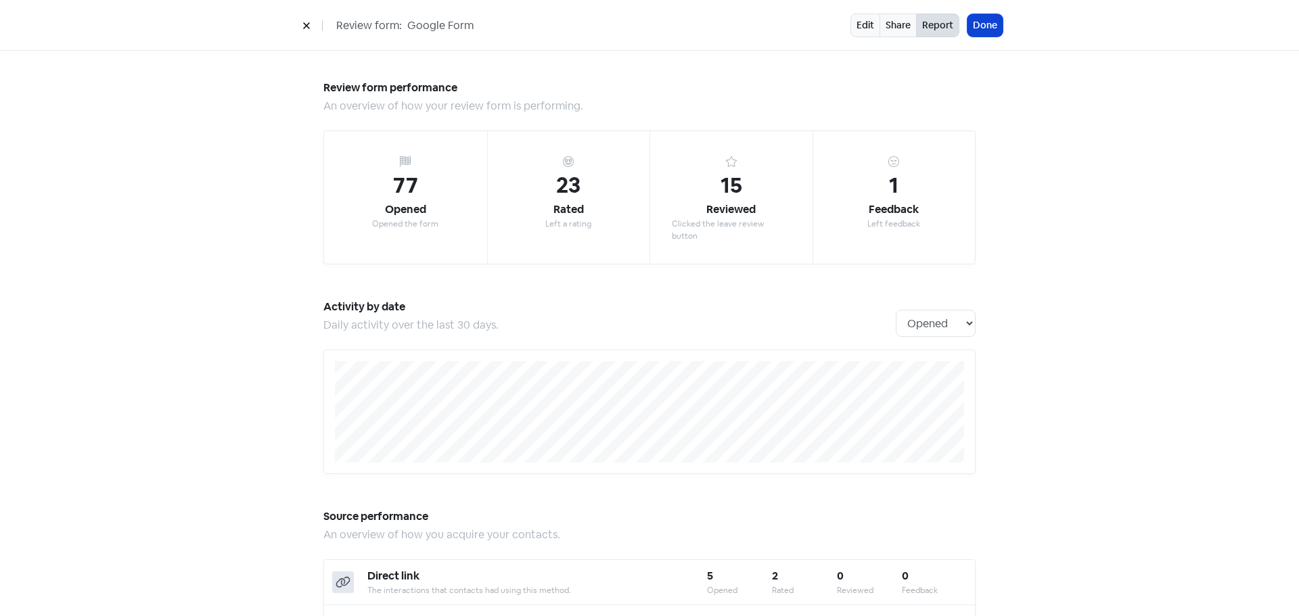
click at [993, 22] on button "Done" at bounding box center [985, 25] width 35 height 22
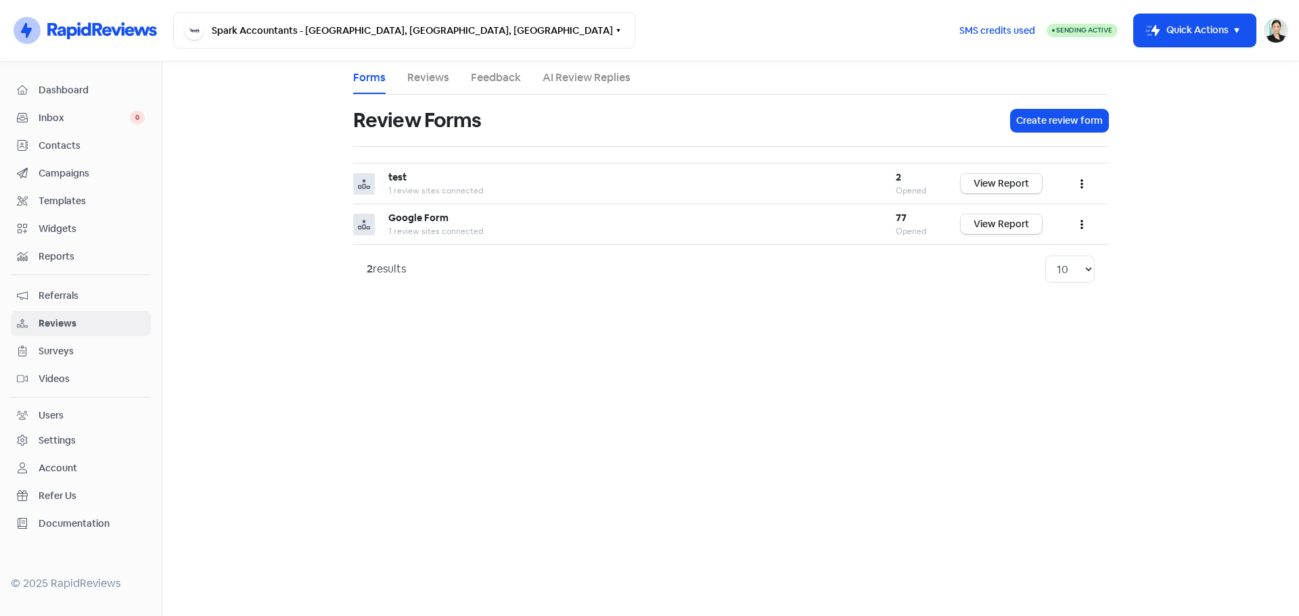
click at [90, 155] on link "Contacts" at bounding box center [81, 145] width 140 height 25
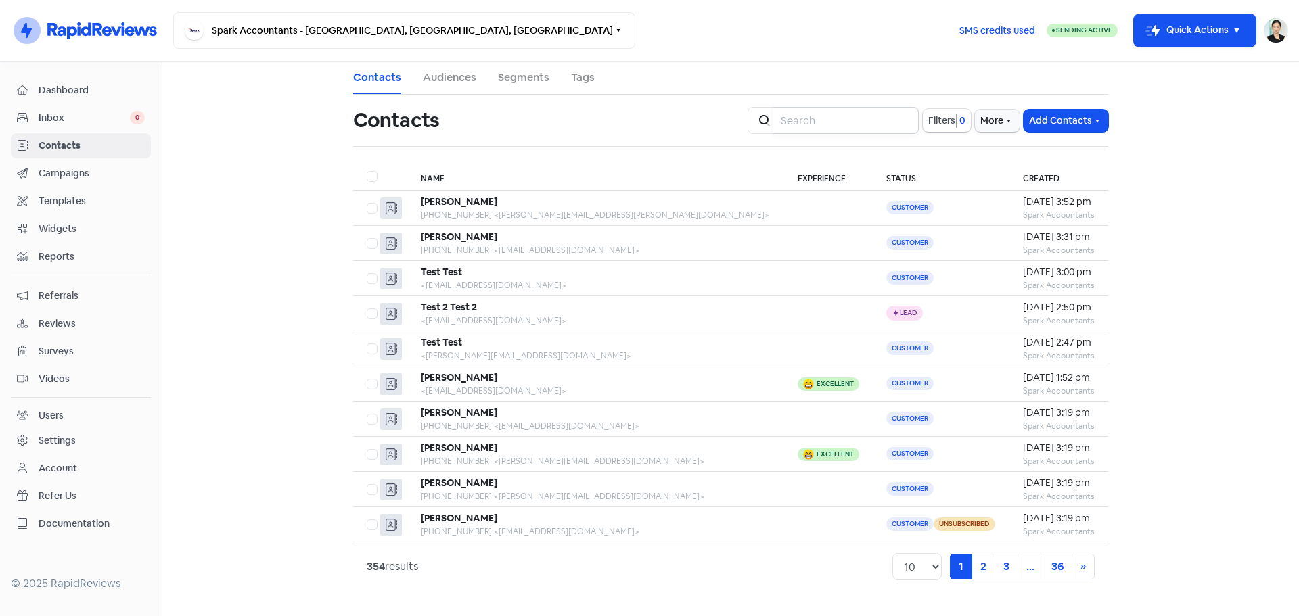
click at [841, 120] on input "search" at bounding box center [846, 120] width 146 height 27
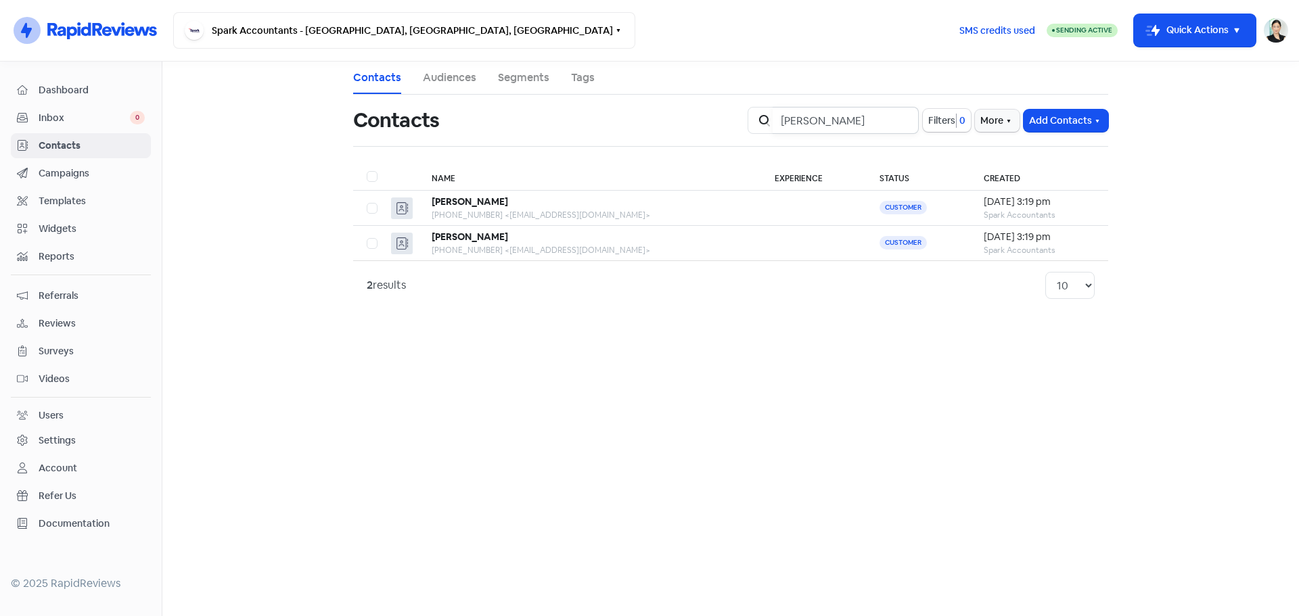
type input "[PERSON_NAME]"
click at [650, 201] on div "[PERSON_NAME]" at bounding box center [590, 202] width 316 height 14
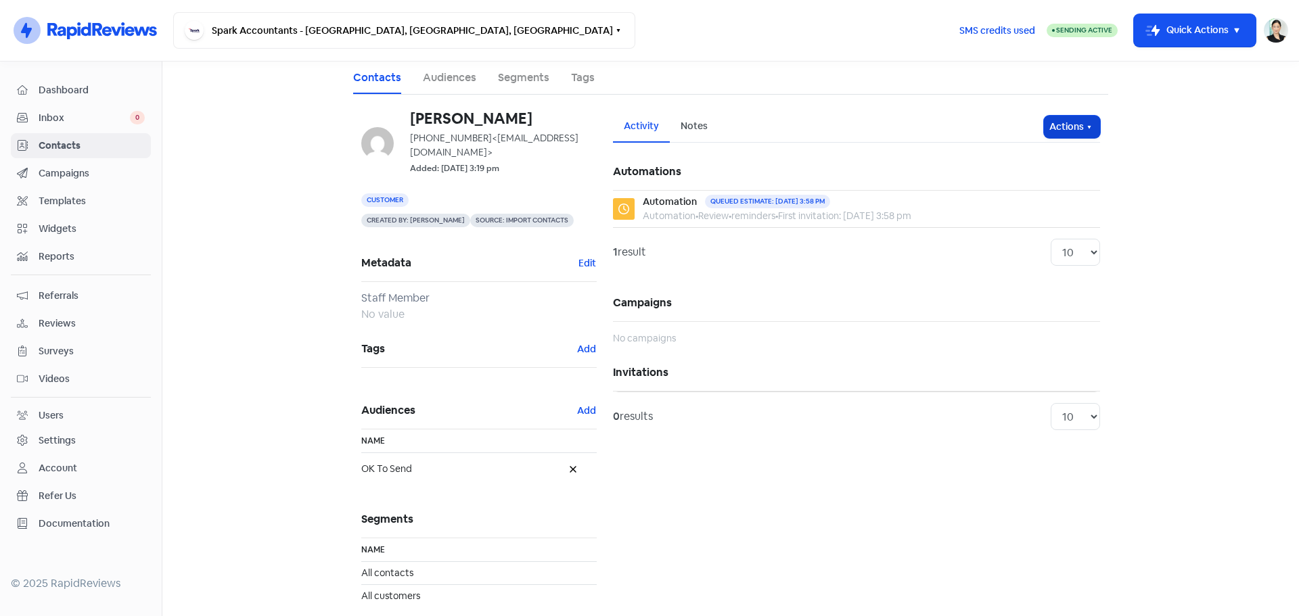
click at [1065, 117] on button "Actions" at bounding box center [1072, 127] width 56 height 22
click at [1048, 152] on button "Send invitation" at bounding box center [1046, 156] width 107 height 27
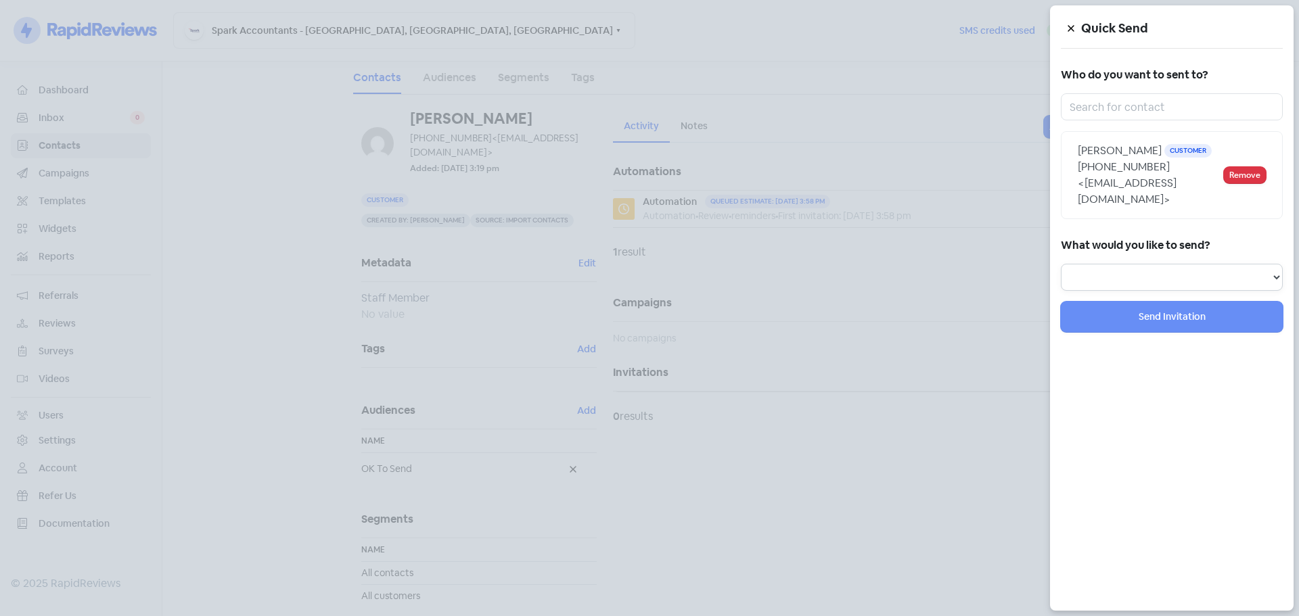
click at [1156, 264] on select "Review Invitation Referral Invitation Survey Invitation Video Invitation" at bounding box center [1172, 277] width 222 height 27
select select "review"
click at [1061, 264] on select "Review Invitation Referral Invitation Survey Invitation Video Invitation" at bounding box center [1172, 277] width 222 height 27
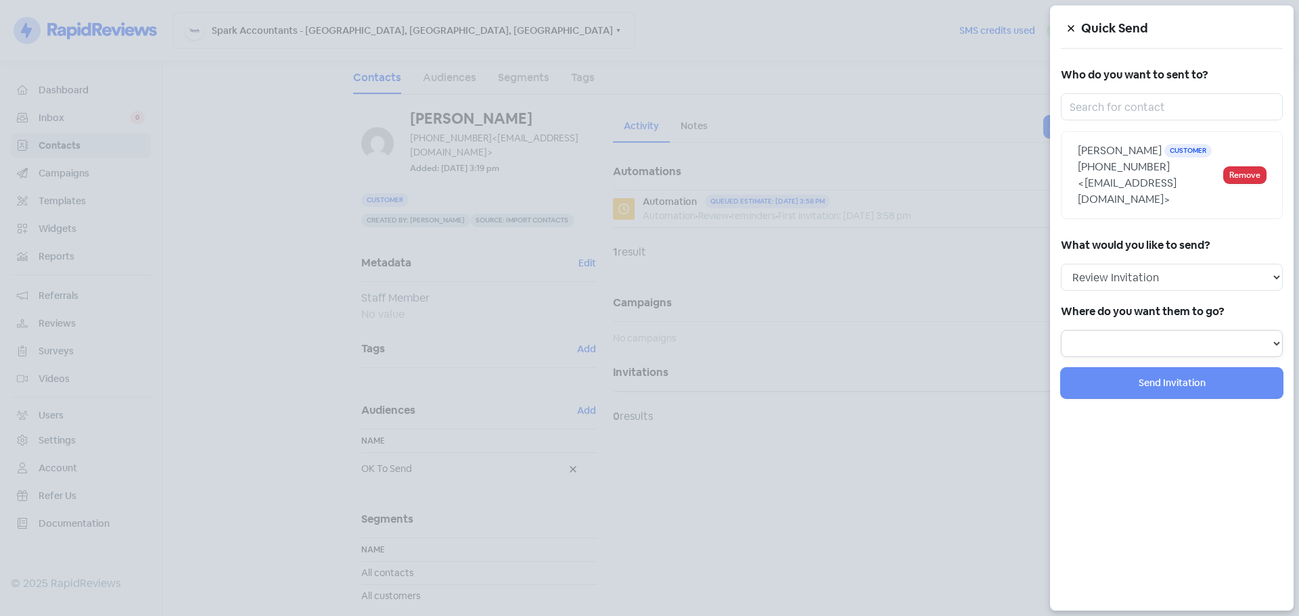
drag, startPoint x: 1136, startPoint y: 315, endPoint x: 1141, endPoint y: 340, distance: 26.3
click at [1136, 330] on select at bounding box center [1172, 343] width 222 height 27
select select "1211"
click at [1061, 330] on select "Review form: Google Form Review form: test" at bounding box center [1172, 343] width 222 height 27
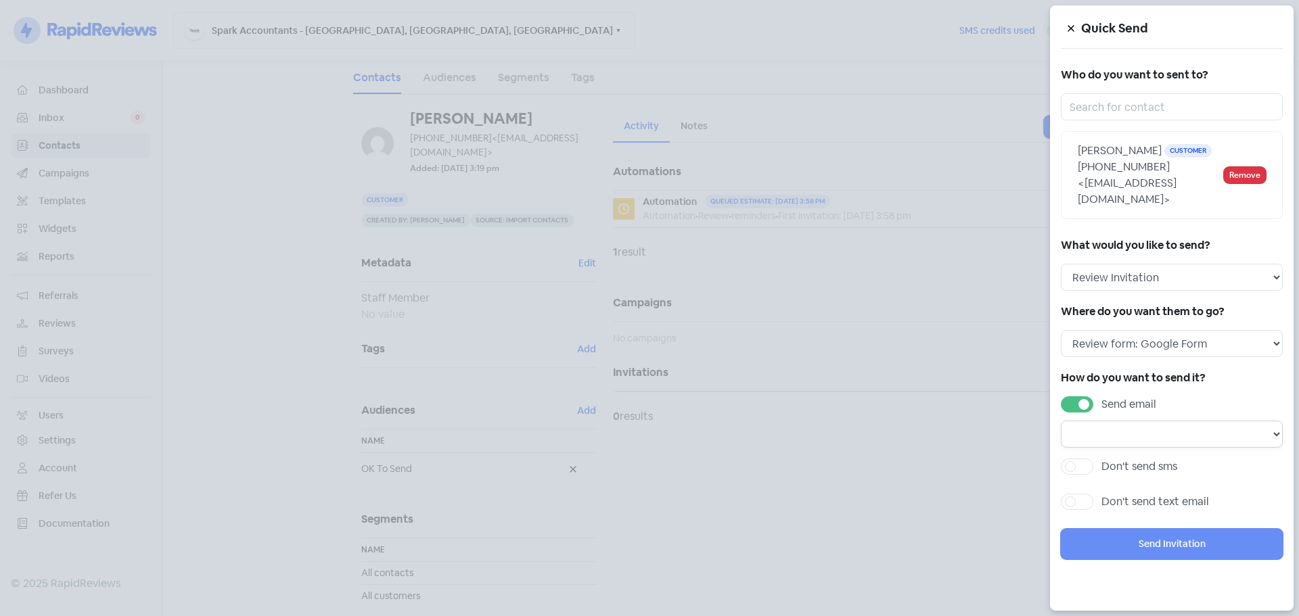
click at [1137, 421] on select at bounding box center [1172, 434] width 222 height 27
click at [1101, 396] on label "Send email" at bounding box center [1128, 404] width 55 height 16
click at [1101, 396] on input "Send email" at bounding box center [1105, 400] width 9 height 9
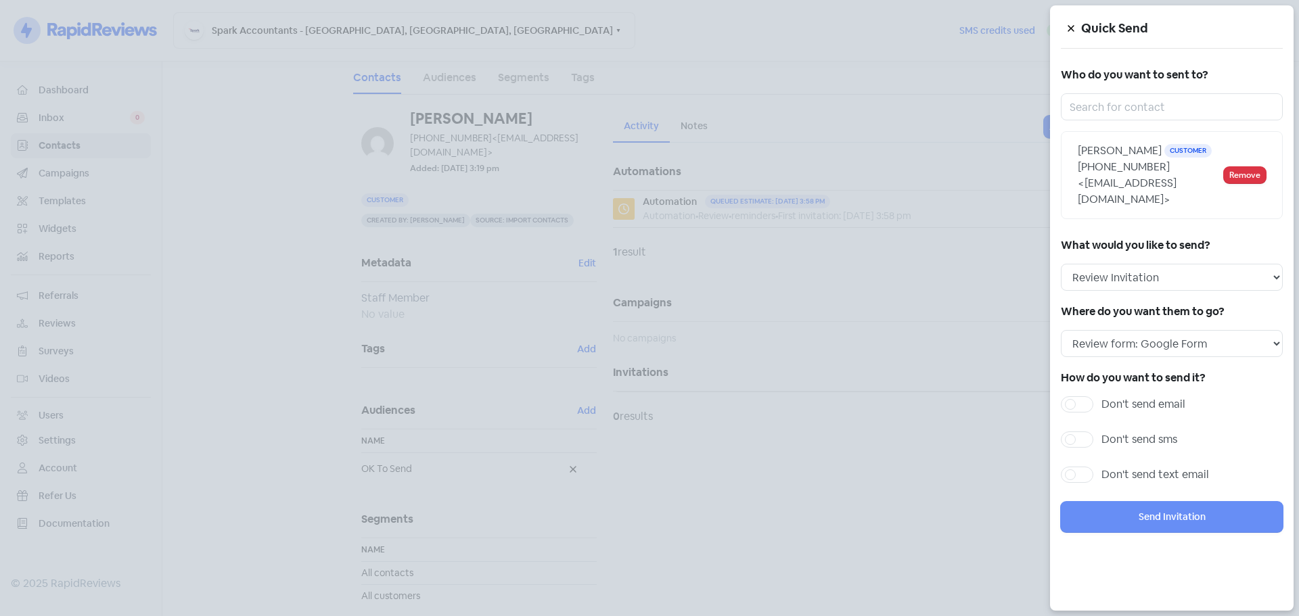
click at [1101, 396] on label "Don't send email" at bounding box center [1143, 404] width 84 height 16
click at [1101, 396] on input "Don't send email" at bounding box center [1105, 400] width 9 height 9
checkbox input "true"
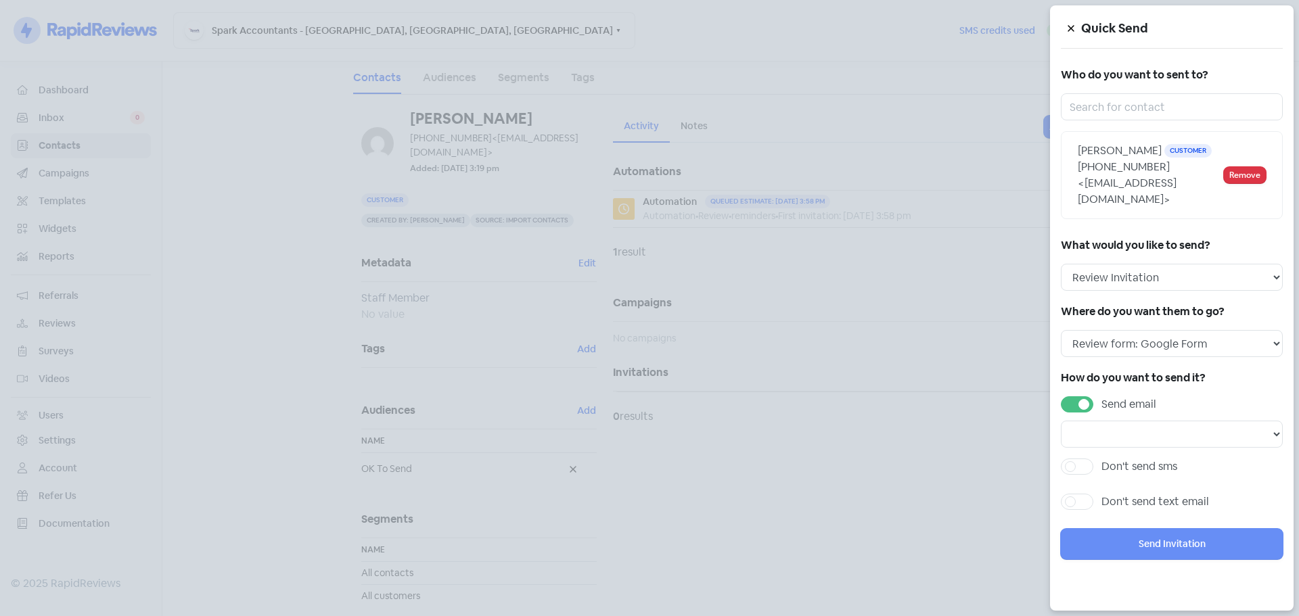
click at [1101, 459] on label "Don't send sms" at bounding box center [1139, 467] width 76 height 16
click at [1101, 459] on input "Don't send sms" at bounding box center [1105, 463] width 9 height 9
checkbox input "true"
select select
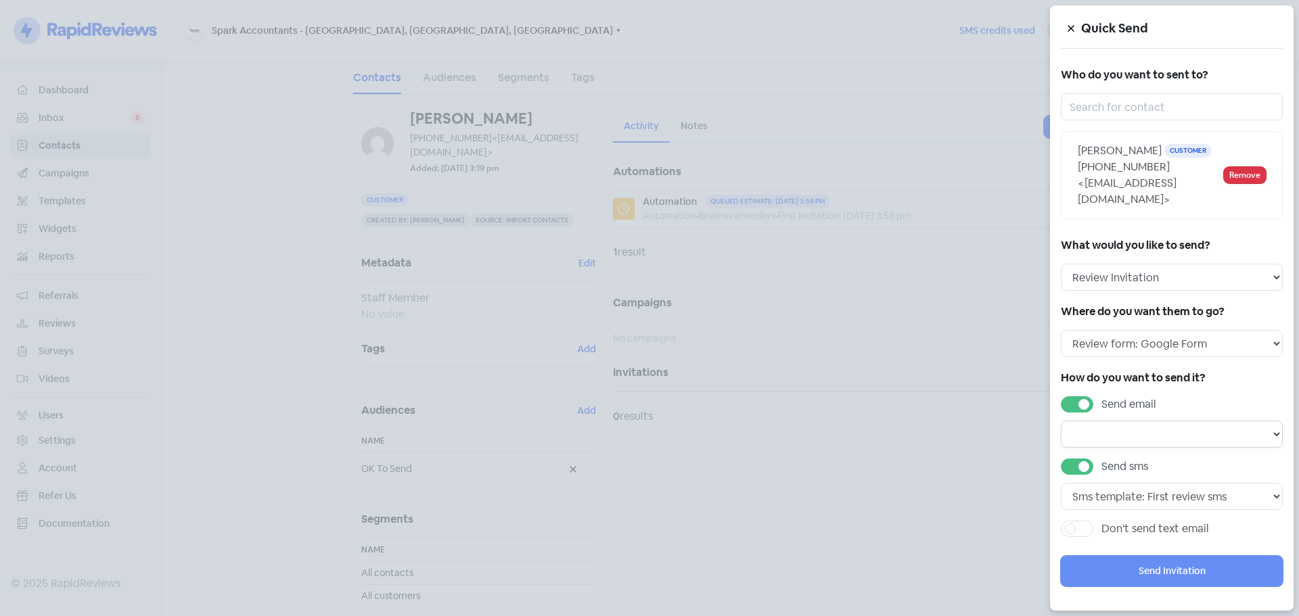
click at [1167, 421] on select at bounding box center [1172, 434] width 222 height 27
click at [1136, 108] on input "text" at bounding box center [1172, 106] width 222 height 27
click at [1208, 423] on select at bounding box center [1172, 434] width 222 height 27
drag, startPoint x: 232, startPoint y: 560, endPoint x: 206, endPoint y: 555, distance: 26.3
click at [232, 560] on div at bounding box center [649, 308] width 1299 height 616
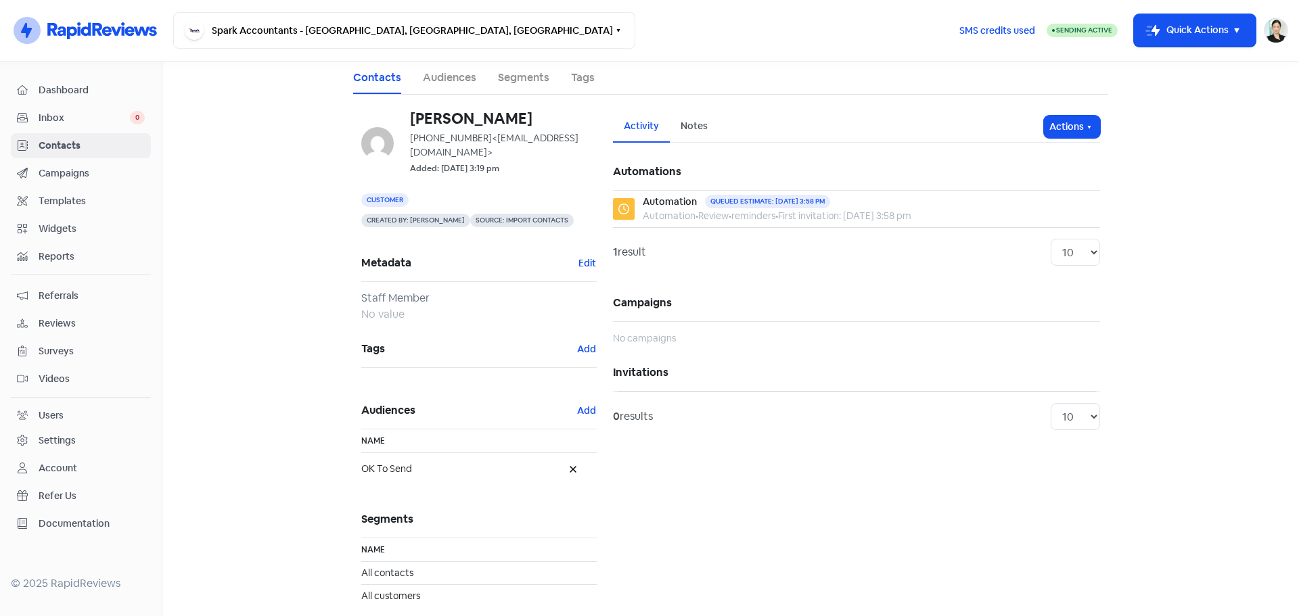
click at [85, 432] on link "Settings" at bounding box center [81, 440] width 140 height 25
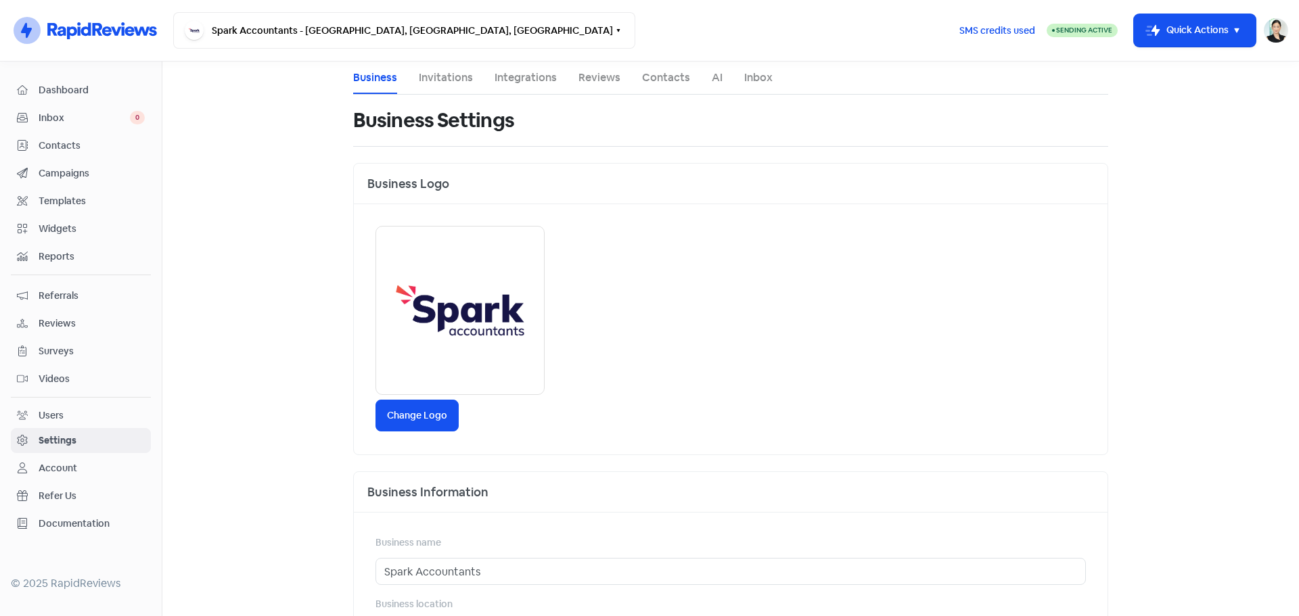
click at [1288, 36] on nav "Icon For Thunder-circle Spark Accountants - [GEOGRAPHIC_DATA], [GEOGRAPHIC_DATA…" at bounding box center [649, 31] width 1299 height 62
click at [1275, 33] on img at bounding box center [1276, 30] width 24 height 24
click at [1197, 35] on button "Icon For Thunder-move Quick Actions" at bounding box center [1195, 30] width 122 height 32
